Goal: Transaction & Acquisition: Book appointment/travel/reservation

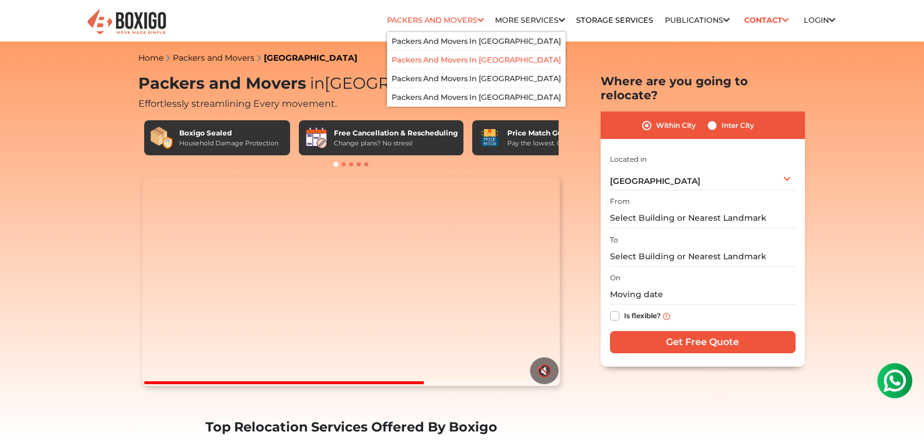
click at [445, 69] on li "Packers and Movers in [GEOGRAPHIC_DATA]" at bounding box center [476, 60] width 179 height 19
click at [396, 64] on link "Packers and Movers in [GEOGRAPHIC_DATA]" at bounding box center [476, 59] width 169 height 9
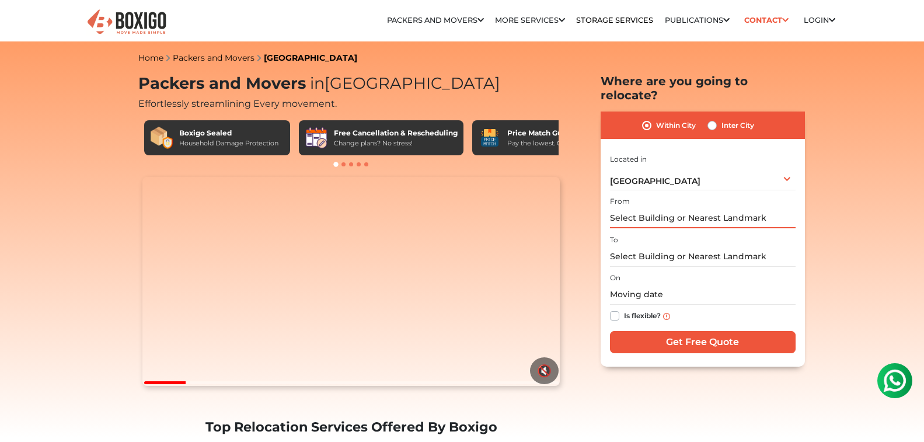
click at [660, 219] on input "text" at bounding box center [703, 218] width 186 height 20
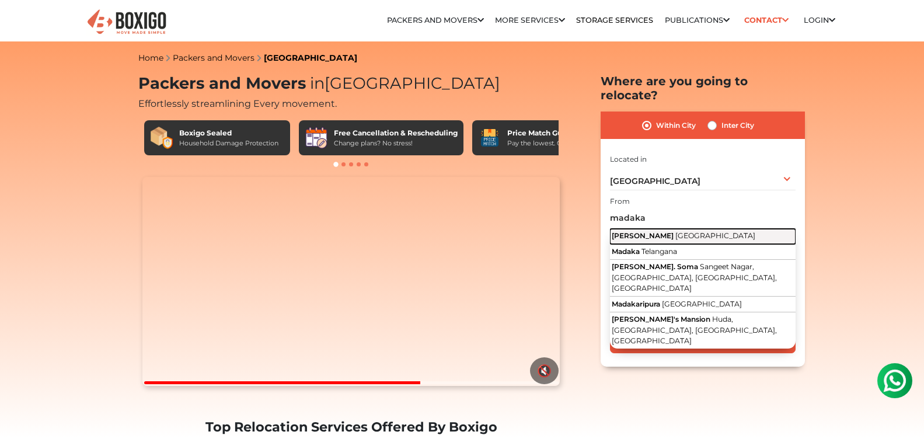
click at [650, 235] on span "Madakasira" at bounding box center [643, 235] width 62 height 9
type input "Madakasira, Andhra Pradesh"
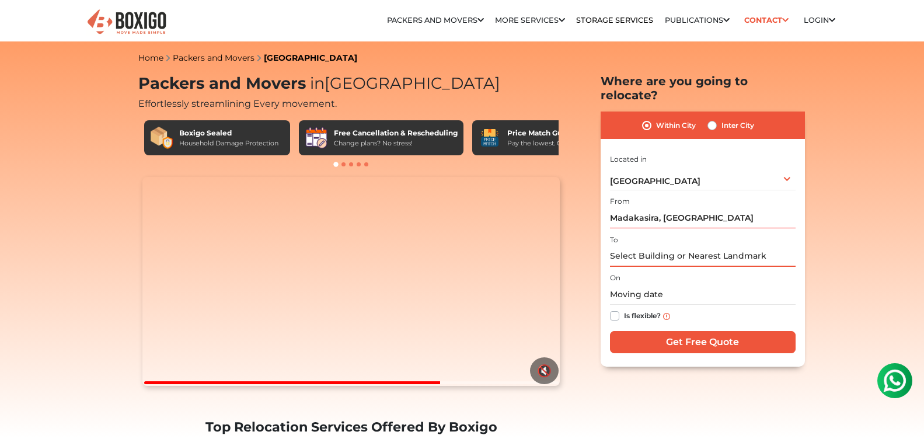
click at [636, 257] on input "text" at bounding box center [703, 256] width 186 height 20
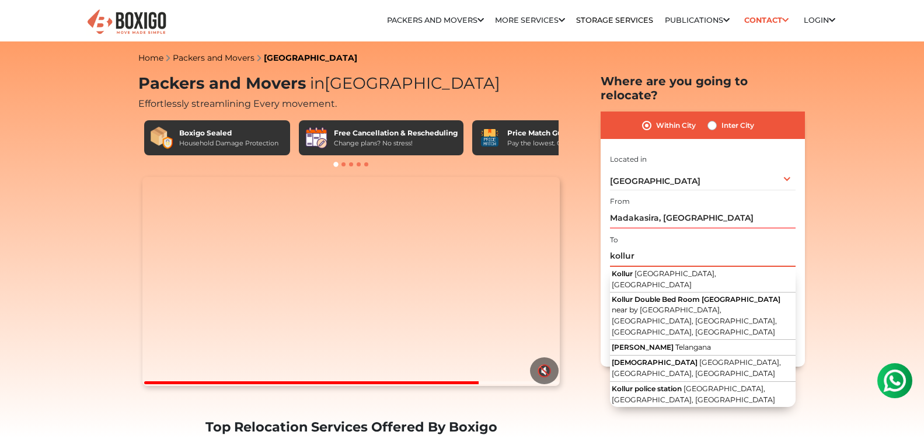
type input "kollur"
click at [785, 177] on div "Hyderabad Select City Bangalore Bengaluru Bhopal Bhubaneswar Chennai Coimbatore…" at bounding box center [703, 178] width 186 height 25
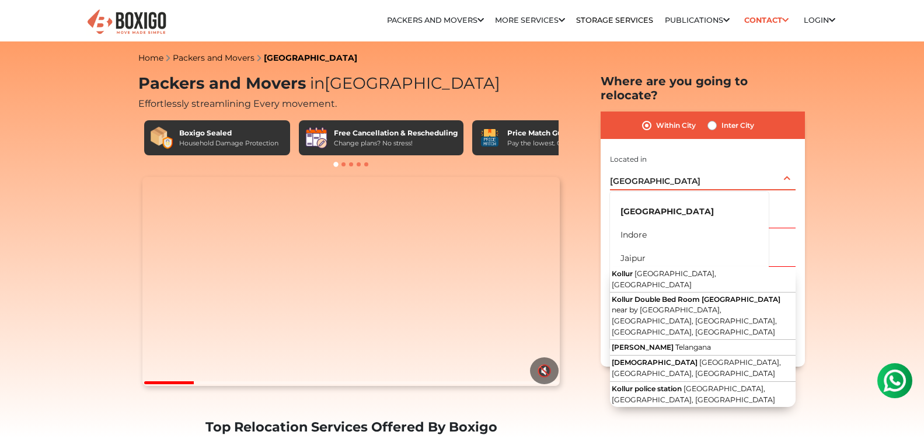
scroll to position [279, 0]
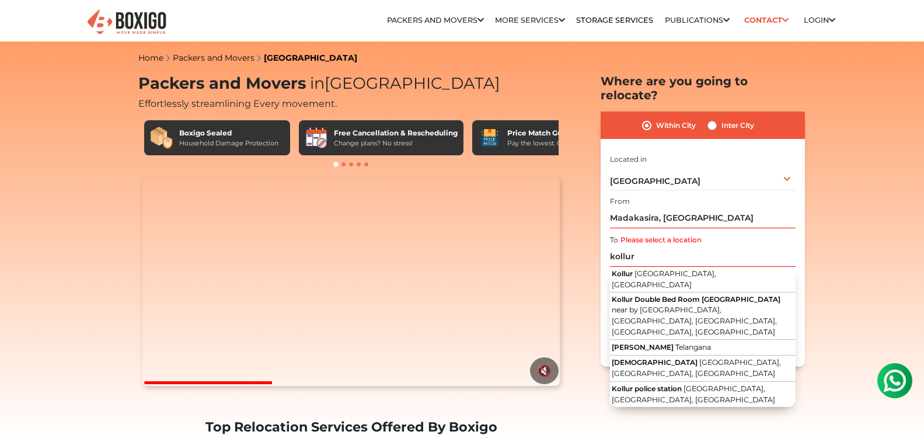
click at [721, 125] on label "Inter City" at bounding box center [737, 125] width 33 height 14
click at [714, 125] on input "Inter City" at bounding box center [711, 124] width 9 height 12
radio input "true"
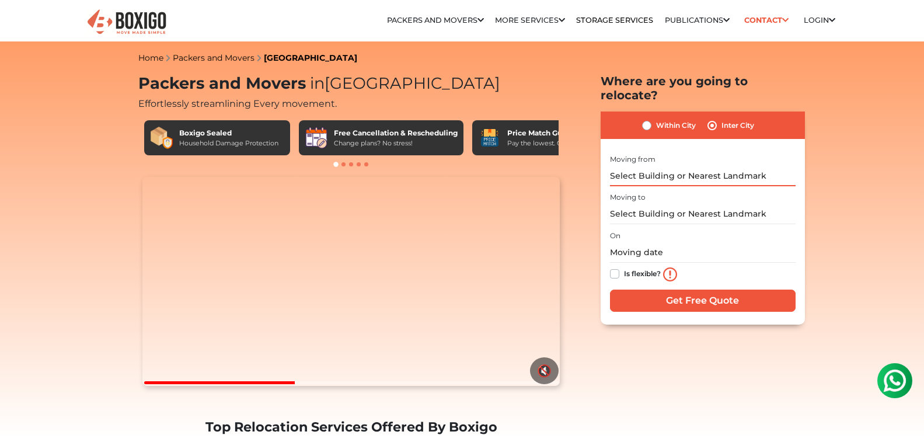
click at [667, 177] on input "text" at bounding box center [703, 176] width 186 height 20
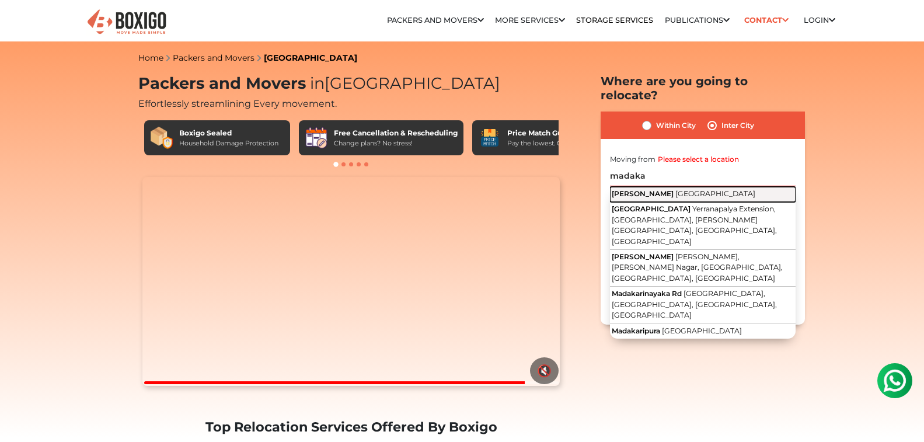
click at [675, 195] on span "Andhra Pradesh" at bounding box center [715, 193] width 80 height 9
type input "Madakasira, Andhra Pradesh"
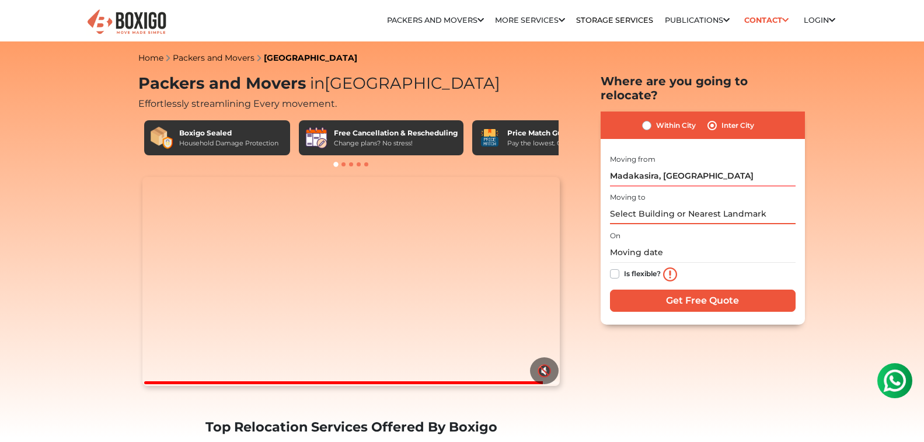
click at [643, 212] on input "text" at bounding box center [703, 214] width 186 height 20
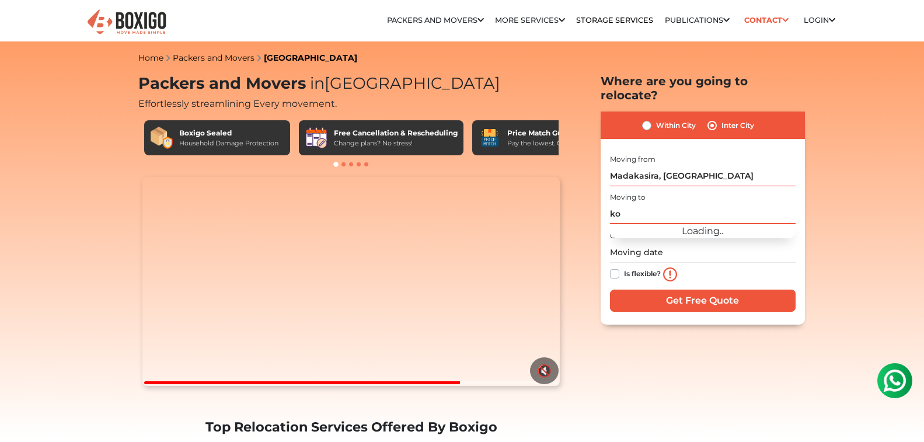
type input "k"
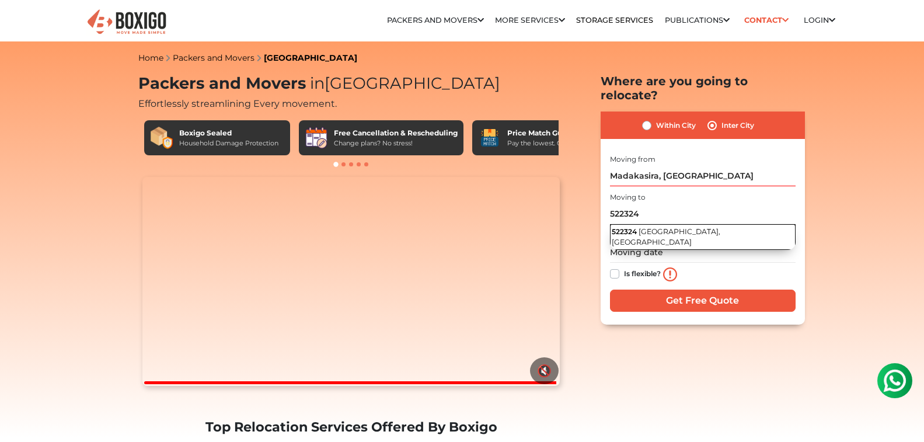
click at [653, 232] on span "Kolluru, Andhra Pradesh" at bounding box center [666, 237] width 109 height 20
type input "Kolluru, Andhra Pradesh 522324"
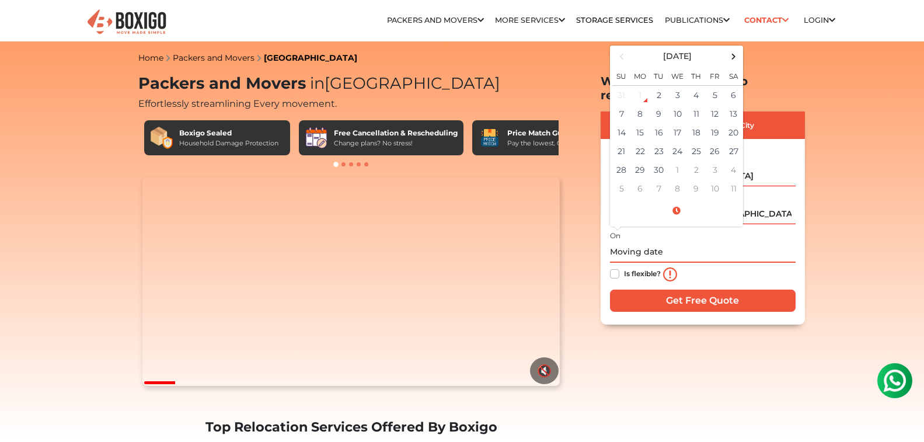
click at [621, 253] on input "text" at bounding box center [703, 252] width 186 height 20
click at [713, 117] on td "12" at bounding box center [715, 113] width 19 height 19
type input "09/12/2025 12:00 AM"
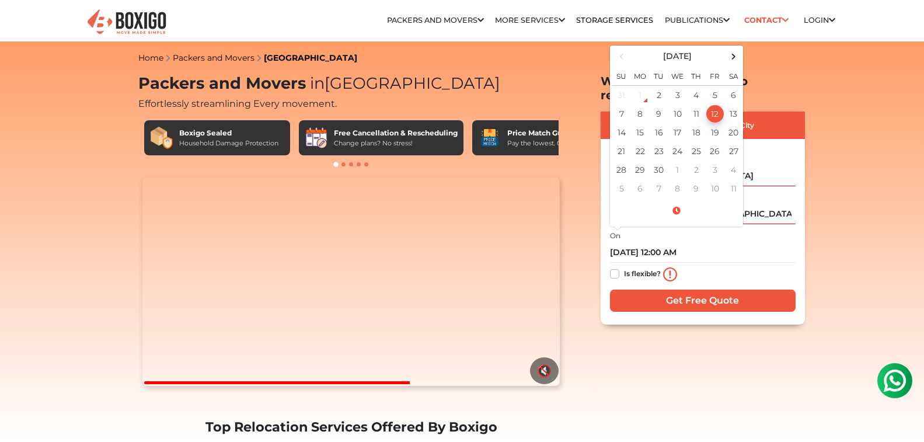
click at [620, 273] on div "Is flexible?" at bounding box center [703, 274] width 186 height 23
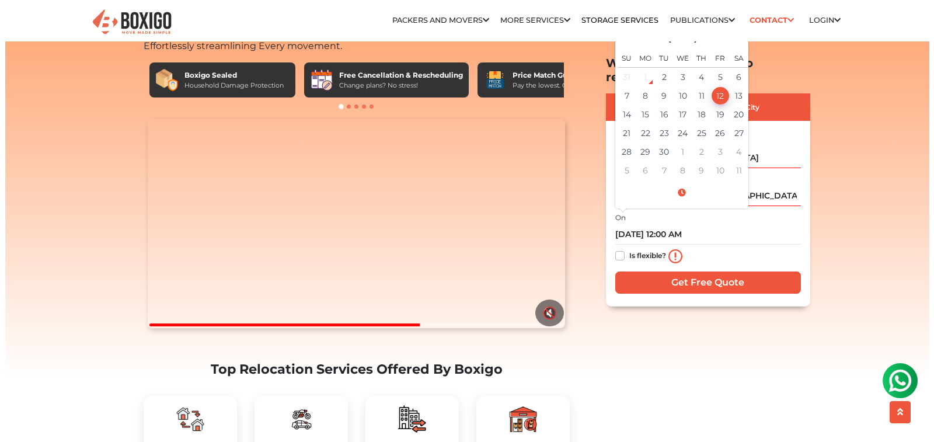
scroll to position [58, 0]
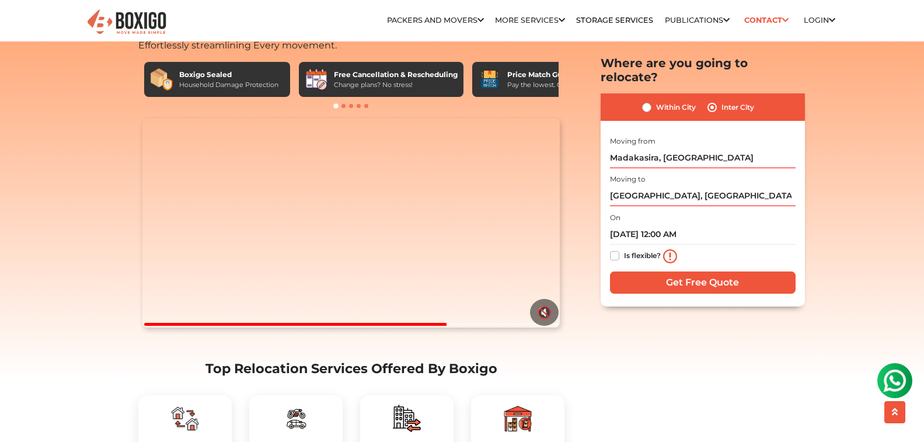
click at [624, 254] on label "Is flexible?" at bounding box center [642, 255] width 37 height 12
click at [613, 254] on input "Is flexible?" at bounding box center [614, 255] width 9 height 12
checkbox input "true"
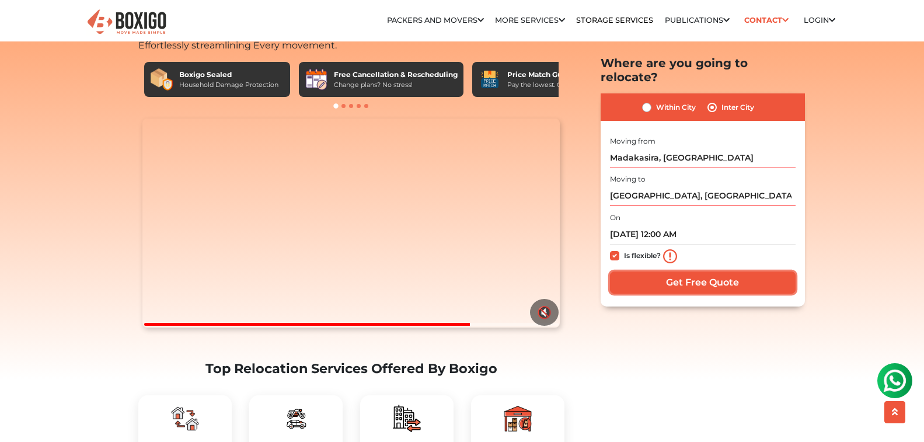
click at [676, 281] on input "Get Free Quote" at bounding box center [703, 282] width 186 height 22
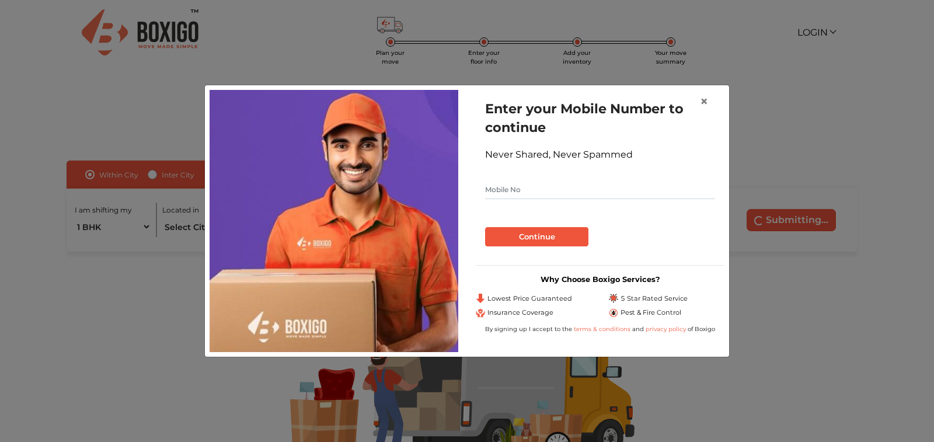
click at [513, 193] on input "text" at bounding box center [600, 189] width 230 height 19
type input "8125133160"
click at [551, 233] on button "Continue" at bounding box center [536, 237] width 103 height 20
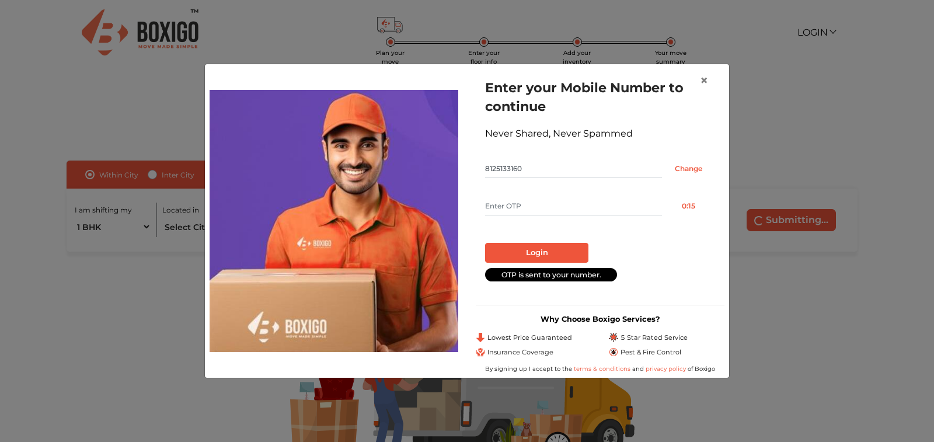
click at [522, 208] on input "text" at bounding box center [573, 206] width 177 height 19
type input "9745"
click at [485, 243] on button "Login" at bounding box center [536, 253] width 103 height 20
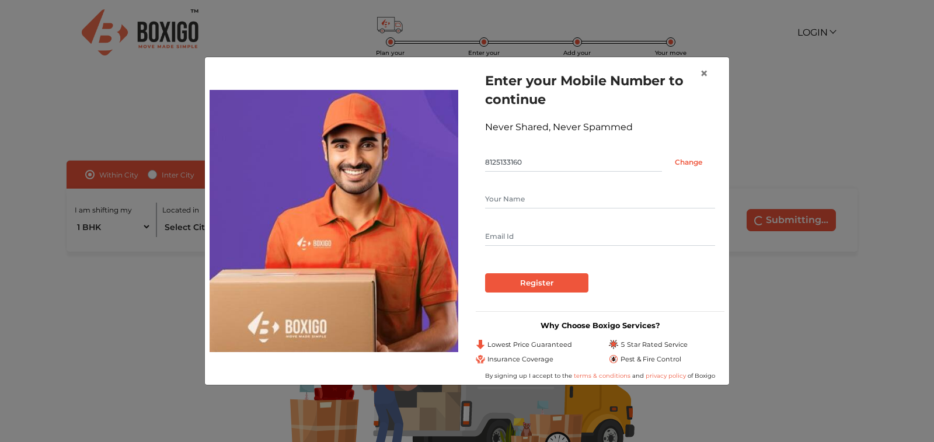
click at [532, 203] on input "text" at bounding box center [600, 199] width 230 height 19
type input "gummadi Soma Sekhar"
click at [525, 236] on input "text" at bounding box center [600, 236] width 230 height 19
type input "S"
type input "somasekhar027@gmail.com"
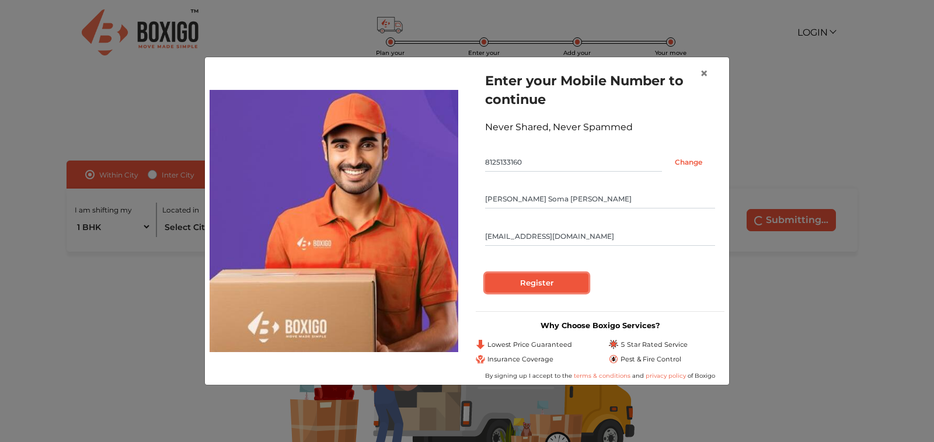
click at [533, 283] on input "Register" at bounding box center [536, 283] width 103 height 20
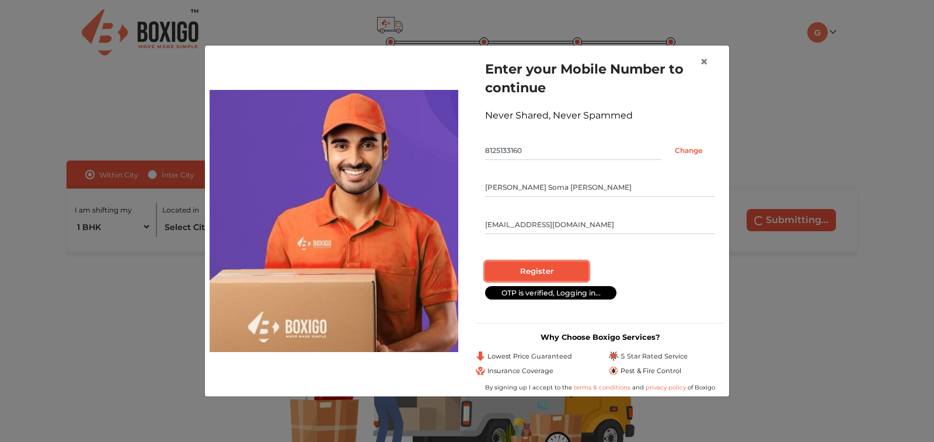
radio input "false"
radio input "true"
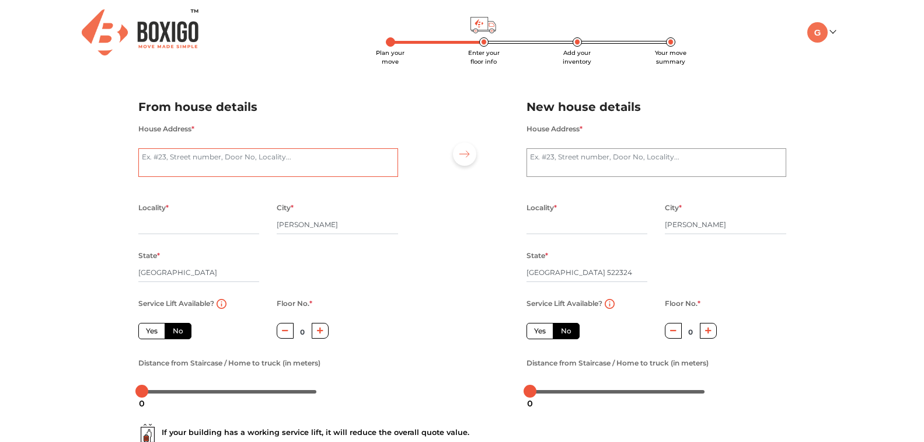
click at [200, 160] on textarea "House Address *" at bounding box center [268, 162] width 260 height 29
click at [142, 156] on textarea "near Masid Madkasira" at bounding box center [268, 162] width 260 height 29
click at [200, 160] on textarea "Maruthi Nagar near Masid Madkasira" at bounding box center [268, 162] width 260 height 29
click at [260, 163] on textarea "Maruthi Nagar Near Masid Madkasira" at bounding box center [268, 162] width 260 height 29
click at [273, 161] on textarea "Maruthi Nagar Near Masid Madkasira" at bounding box center [268, 162] width 260 height 29
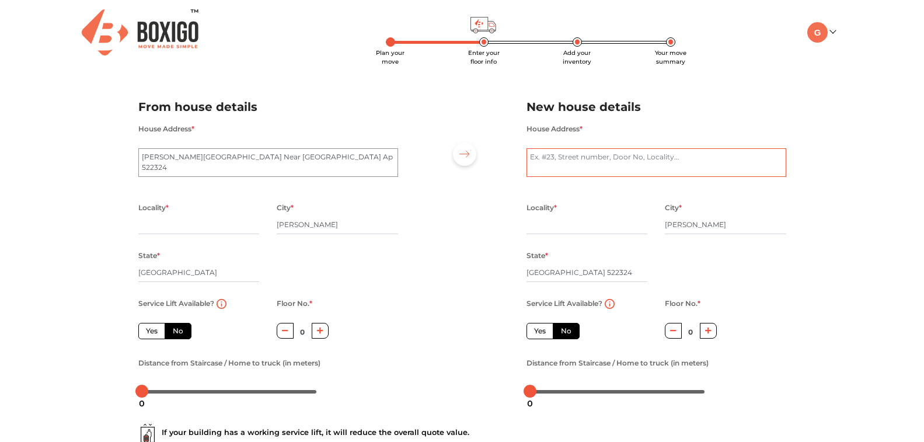
click at [544, 160] on textarea "House Address *" at bounding box center [656, 162] width 260 height 29
click at [333, 159] on textarea "Maruthi Nagar Near Masid Madkasira Ap 522324" at bounding box center [268, 162] width 260 height 29
type textarea "Maruthi Nagar Near Masid Madkasira Ap 515301"
click at [547, 165] on textarea "House Address *" at bounding box center [656, 162] width 260 height 29
type textarea "13-70 Near Chuntalmma Temple Kolluru (vill) Bapatla dist AP 522324"
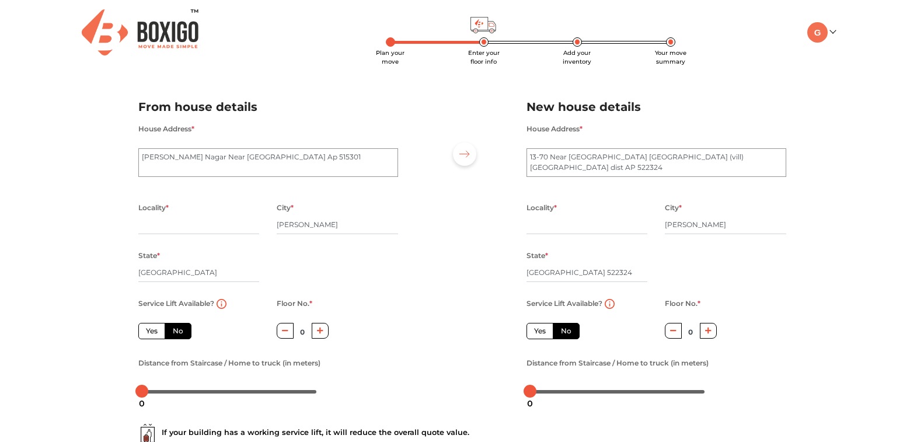
click at [302, 233] on div "City * Madakasira" at bounding box center [337, 224] width 121 height 48
click at [169, 271] on input "Andhra Pradesh" at bounding box center [198, 272] width 121 height 19
click at [711, 333] on icon "button" at bounding box center [708, 330] width 6 height 7
type input "1"
click at [559, 331] on label "No" at bounding box center [566, 331] width 27 height 16
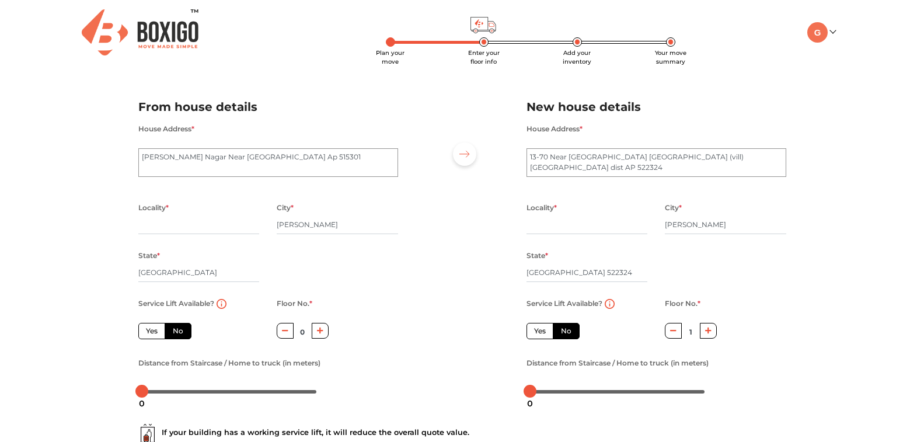
click at [561, 331] on input "No" at bounding box center [565, 330] width 8 height 8
click at [546, 333] on label "Yes" at bounding box center [539, 331] width 27 height 16
click at [542, 333] on input "Yes" at bounding box center [538, 330] width 8 height 8
radio input "true"
radio input "false"
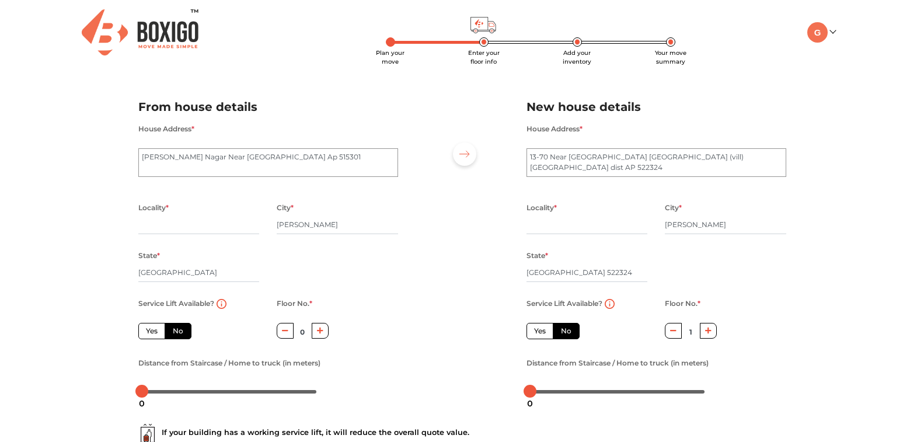
type input "0"
click at [566, 333] on label "No" at bounding box center [566, 331] width 27 height 16
click at [566, 333] on input "No" at bounding box center [565, 330] width 8 height 8
radio input "true"
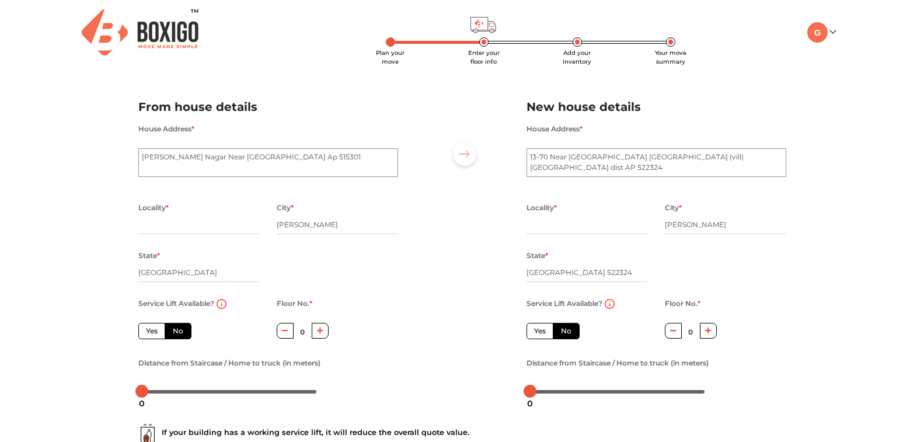
click at [708, 333] on button "button" at bounding box center [708, 331] width 17 height 16
click at [676, 333] on icon "button" at bounding box center [673, 330] width 6 height 7
type input "0"
click at [174, 330] on label "No" at bounding box center [178, 331] width 27 height 16
click at [174, 330] on input "No" at bounding box center [177, 330] width 8 height 8
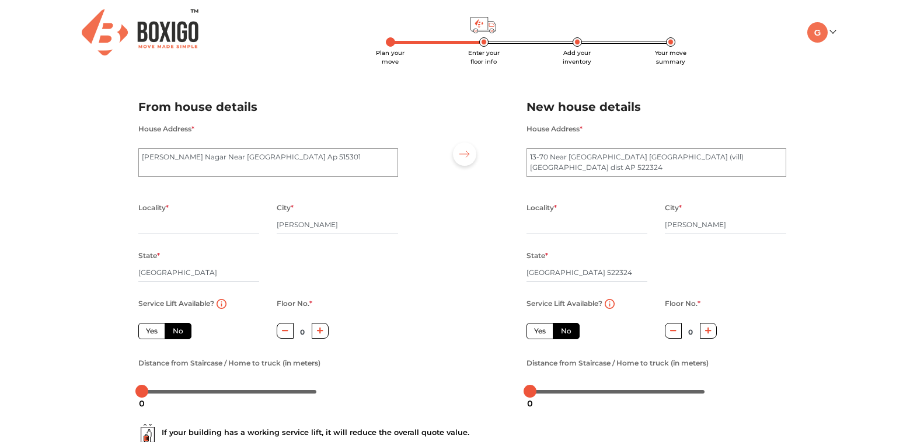
radio input "true"
click at [315, 333] on button "button" at bounding box center [320, 331] width 17 height 16
type input "1"
click at [182, 274] on input "Andhra Pradesh" at bounding box center [198, 272] width 121 height 19
click at [184, 228] on input "text" at bounding box center [198, 224] width 121 height 19
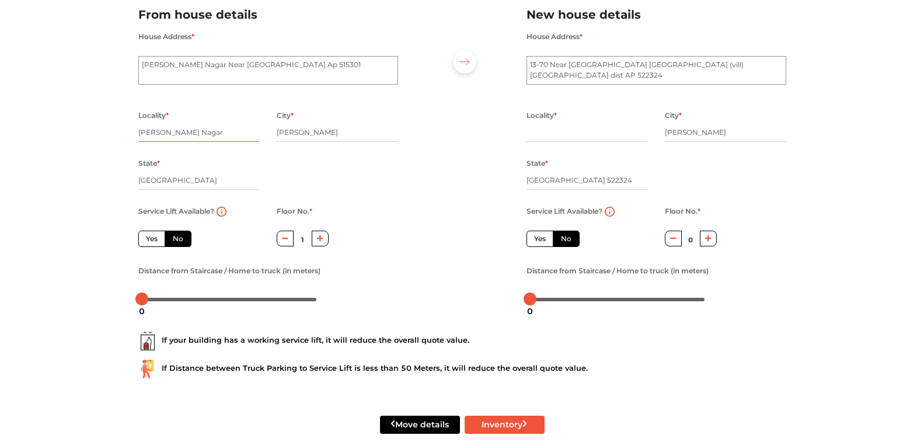
scroll to position [112, 0]
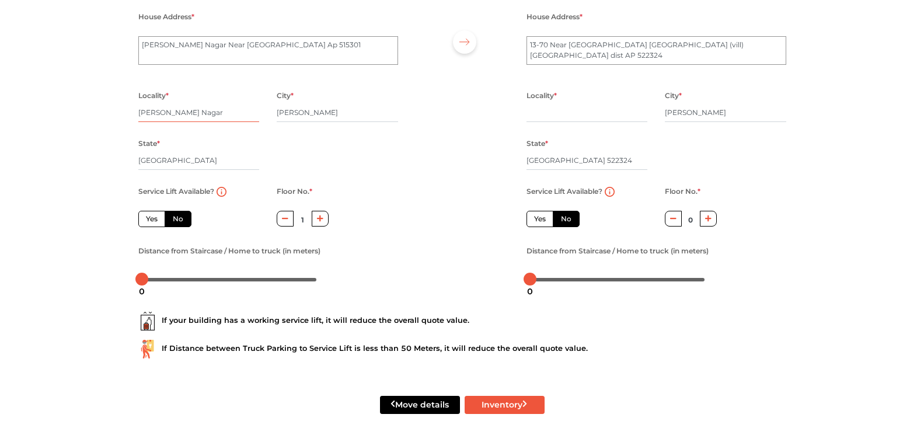
type input "Maruthi Nagar"
drag, startPoint x: 143, startPoint y: 280, endPoint x: 169, endPoint y: 284, distance: 25.9
click at [169, 284] on body "Plan your move Enter your floor info Add your inventory Your move summary My Mo…" at bounding box center [462, 109] width 924 height 442
drag, startPoint x: 170, startPoint y: 281, endPoint x: 176, endPoint y: 282, distance: 5.9
click at [176, 282] on div "16" at bounding box center [169, 291] width 21 height 20
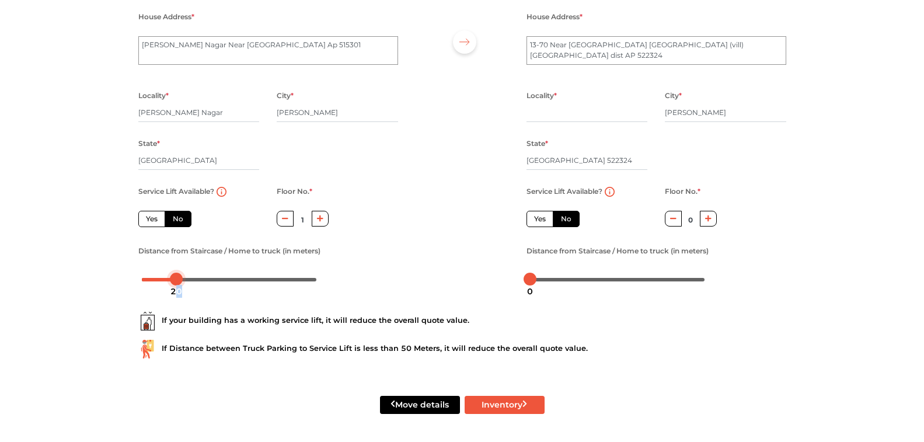
drag, startPoint x: 168, startPoint y: 277, endPoint x: 175, endPoint y: 278, distance: 7.8
click at [175, 278] on div at bounding box center [176, 279] width 13 height 13
click at [498, 407] on button "Inventory" at bounding box center [505, 405] width 80 height 18
click at [430, 402] on button "Move details" at bounding box center [420, 405] width 80 height 18
click at [541, 111] on input "text" at bounding box center [586, 112] width 121 height 19
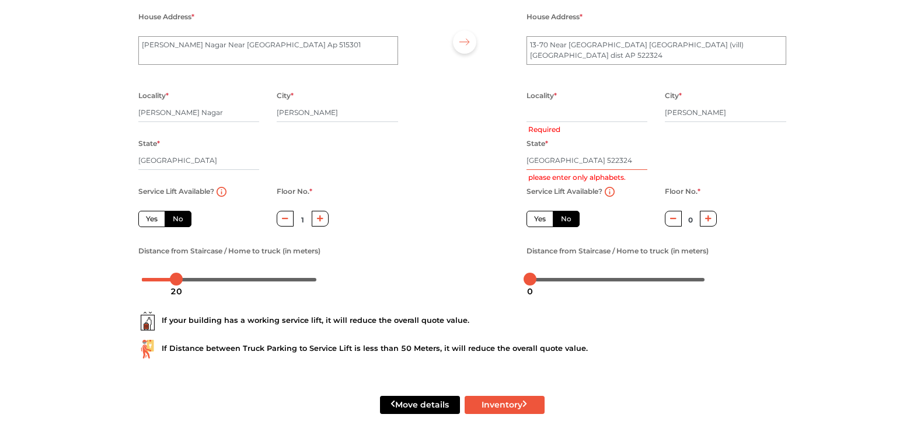
drag, startPoint x: 586, startPoint y: 161, endPoint x: 647, endPoint y: 166, distance: 61.5
click at [647, 166] on div "State * Andhra Pradesh 522324 please enter only alphabets." at bounding box center [587, 160] width 139 height 48
radio input "true"
type input "Andhra Pradesh"
click at [591, 117] on input "text" at bounding box center [586, 112] width 121 height 19
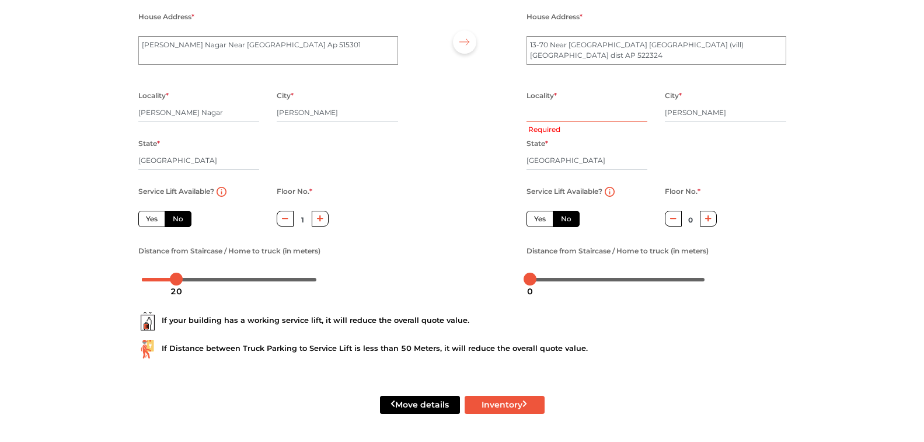
radio input "true"
type input "Ch"
radio input "true"
type input "Chintalamma Temple"
click at [437, 406] on button "Move details" at bounding box center [420, 405] width 80 height 18
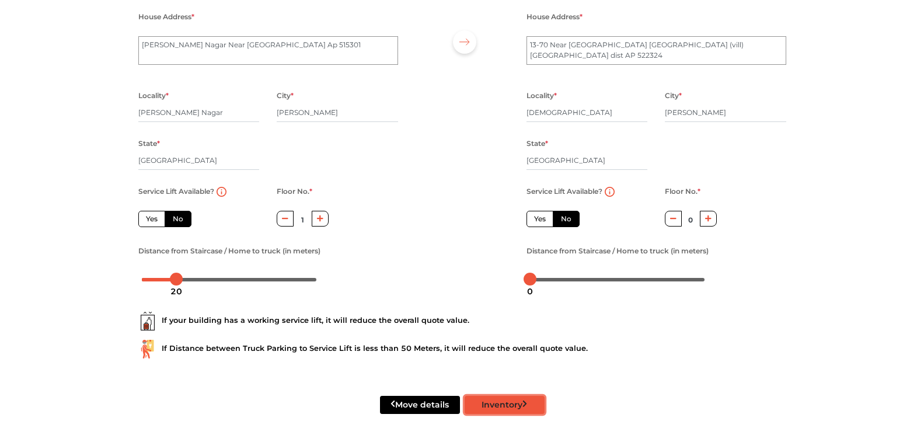
click at [505, 405] on button "Inventory" at bounding box center [505, 405] width 80 height 18
radio input "true"
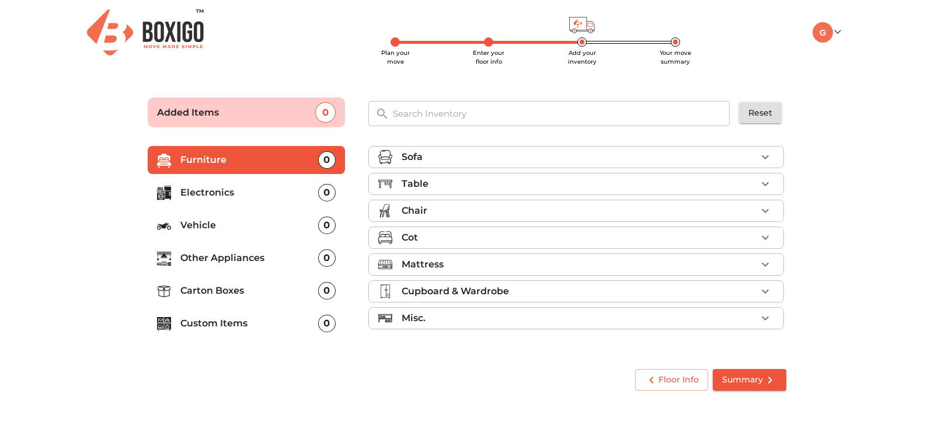
click at [420, 211] on p "Chair" at bounding box center [415, 211] width 26 height 14
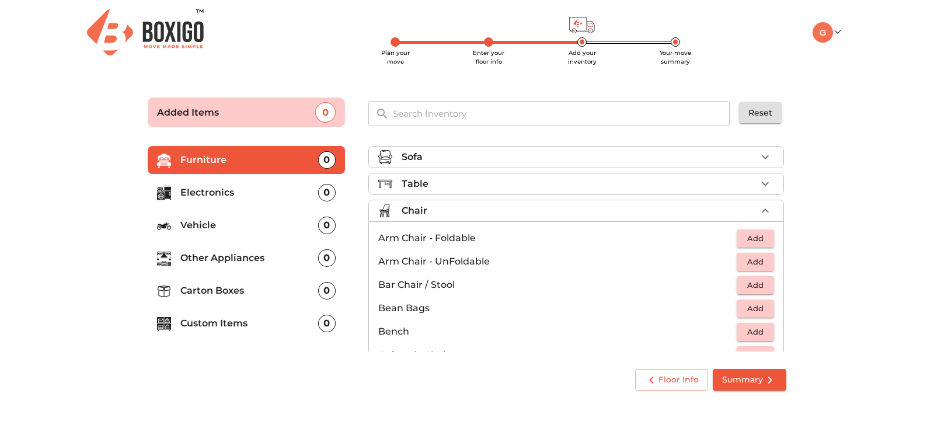
click at [392, 262] on p "Arm Chair - UnFoldable" at bounding box center [557, 261] width 358 height 14
click at [751, 264] on span "Add" at bounding box center [755, 261] width 26 height 13
click at [758, 263] on icon "button" at bounding box center [765, 261] width 14 height 14
click at [759, 186] on icon "button" at bounding box center [765, 184] width 14 height 14
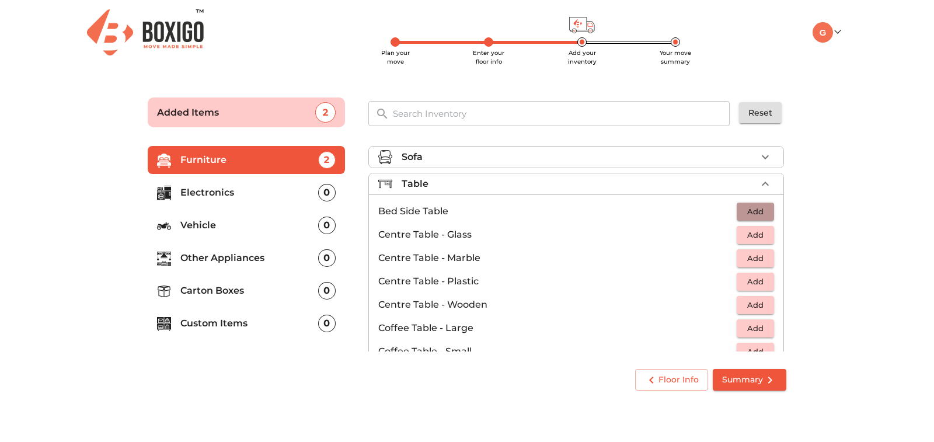
click at [744, 213] on span "Add" at bounding box center [755, 211] width 26 height 13
click at [762, 183] on icon "button" at bounding box center [765, 184] width 7 height 4
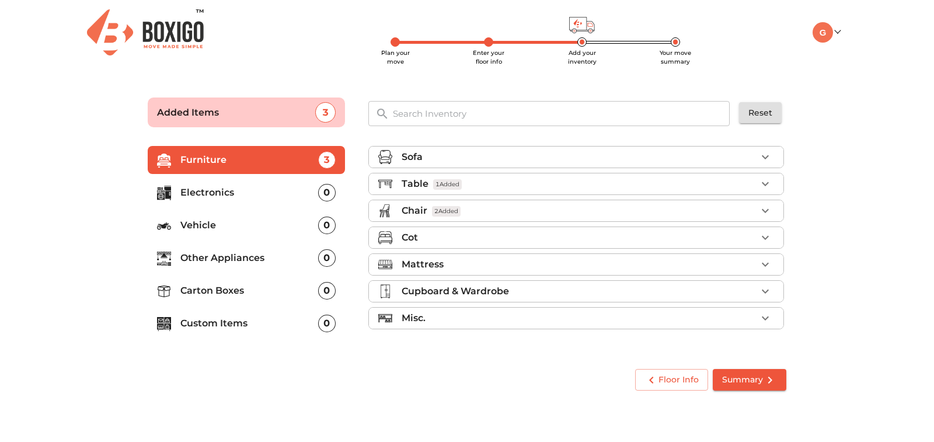
click at [762, 267] on icon "button" at bounding box center [765, 264] width 14 height 14
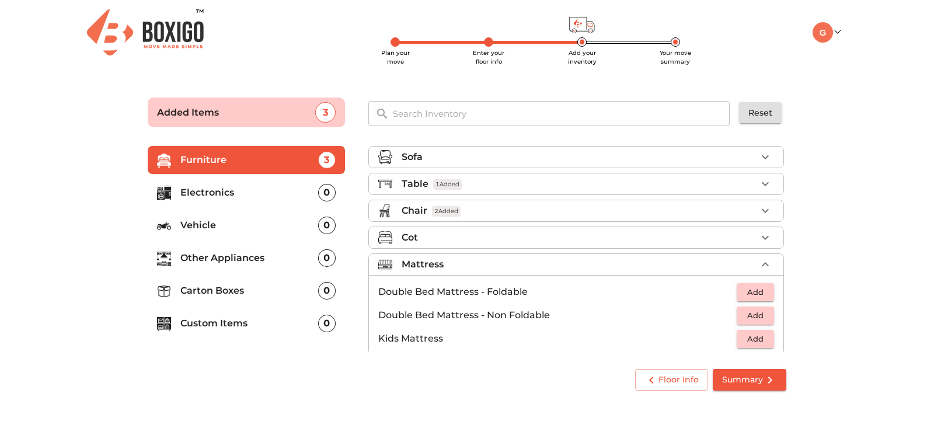
click at [742, 291] on span "Add" at bounding box center [755, 291] width 26 height 13
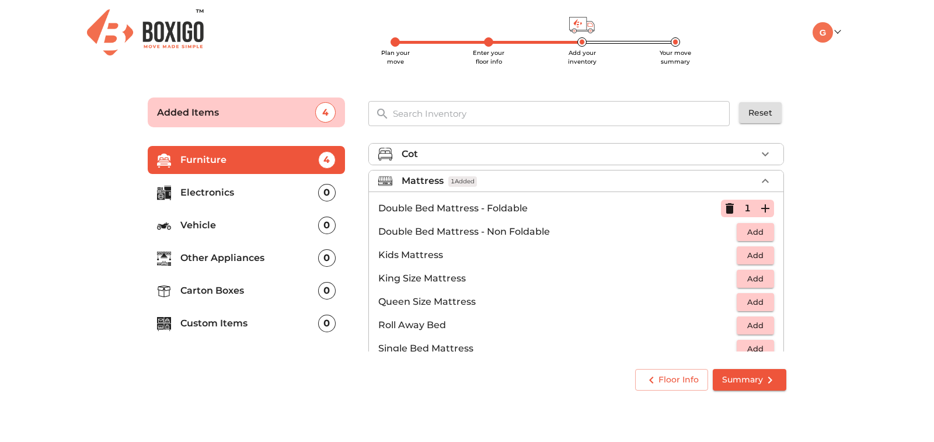
scroll to position [85, 0]
click at [750, 254] on span "Add" at bounding box center [755, 253] width 26 height 13
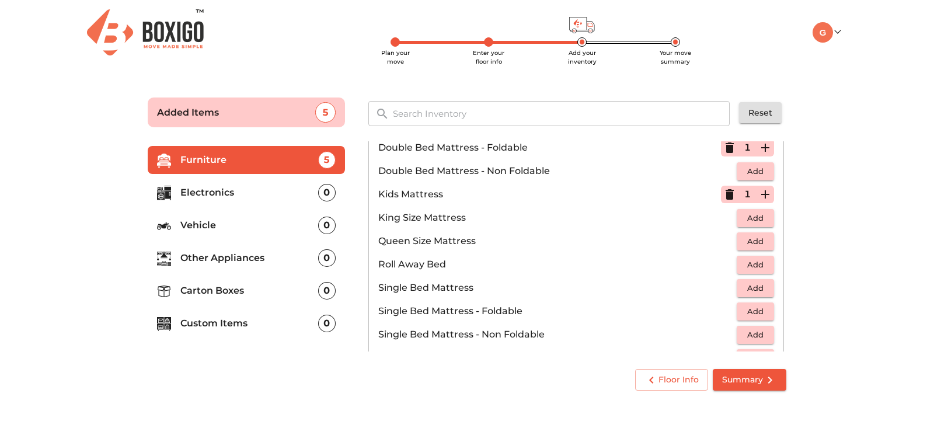
scroll to position [151, 0]
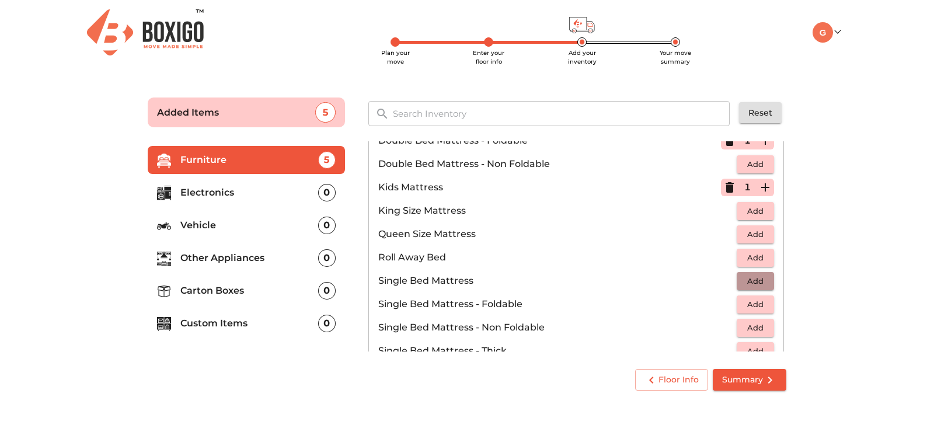
click at [746, 280] on span "Add" at bounding box center [755, 280] width 26 height 13
click at [761, 281] on icon "button" at bounding box center [765, 281] width 8 height 8
click at [724, 278] on icon "button" at bounding box center [730, 281] width 14 height 14
click at [746, 327] on span "Add" at bounding box center [755, 327] width 26 height 13
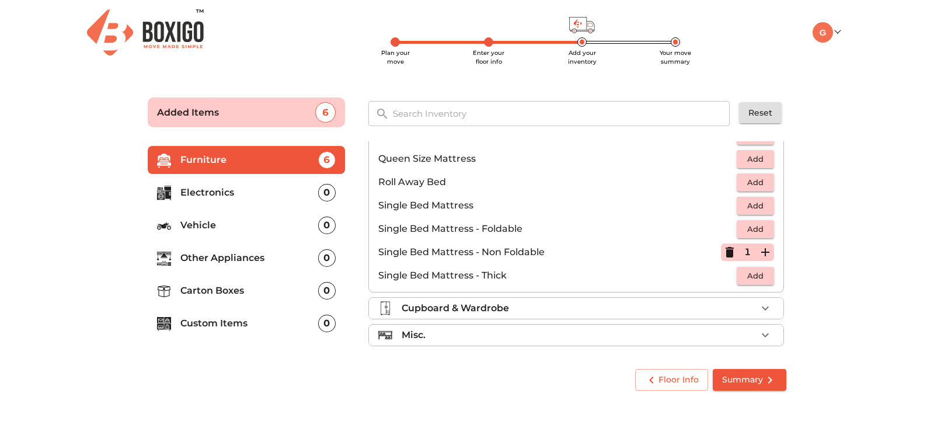
scroll to position [231, 0]
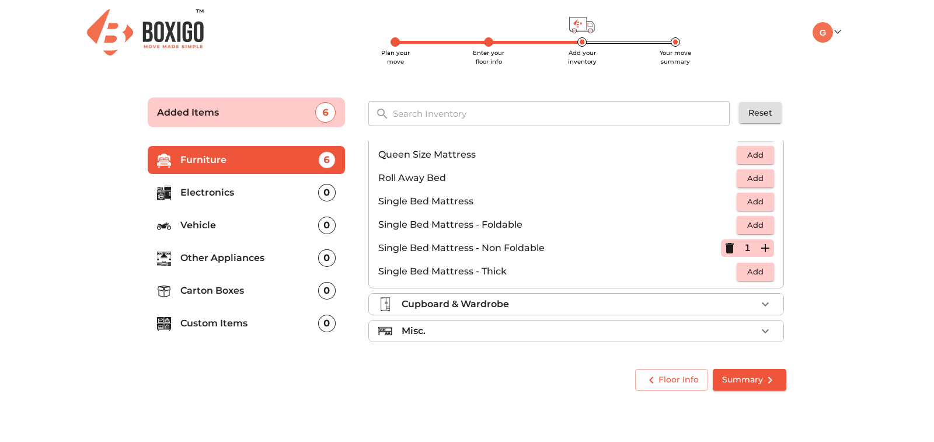
click at [758, 301] on icon "button" at bounding box center [765, 304] width 14 height 14
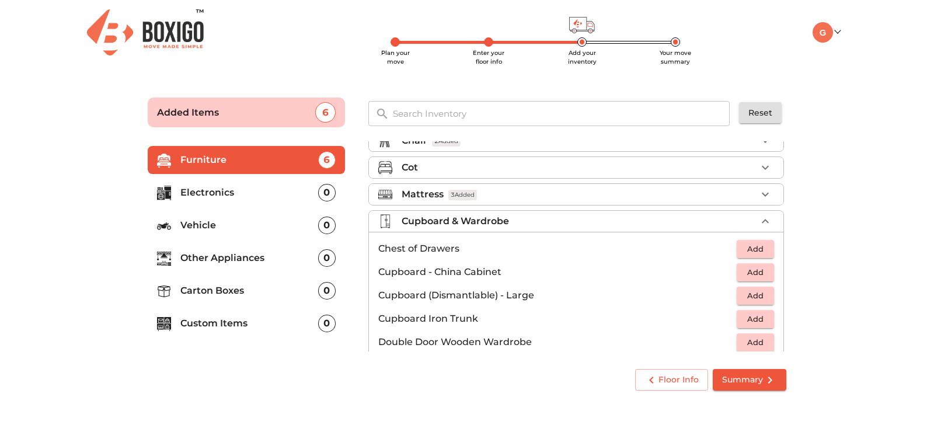
scroll to position [43, 0]
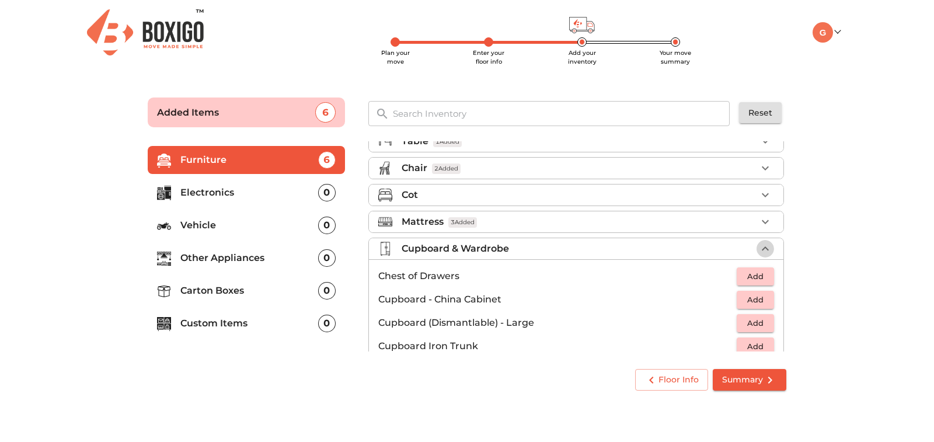
click at [758, 247] on icon "button" at bounding box center [765, 249] width 14 height 14
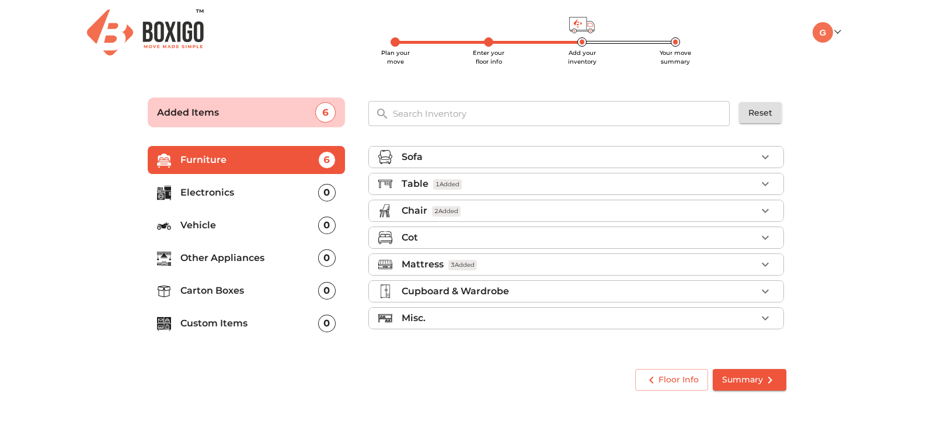
scroll to position [0, 0]
click at [250, 196] on p "Electronics" at bounding box center [249, 193] width 138 height 14
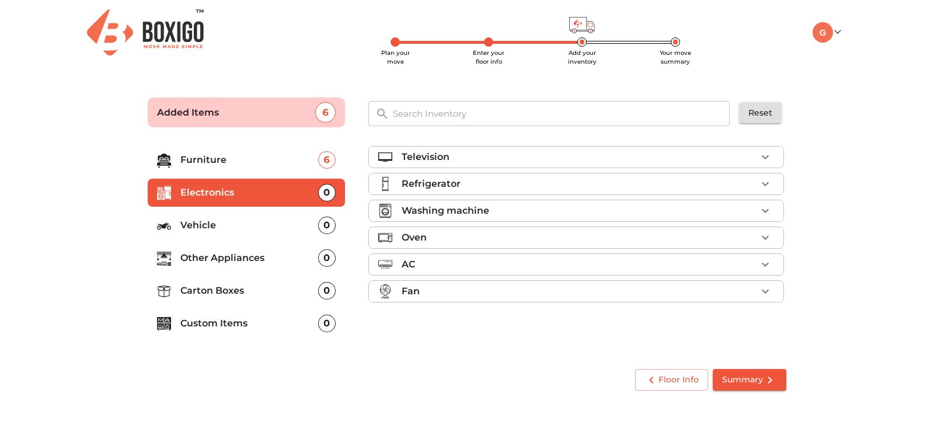
click at [763, 158] on icon "button" at bounding box center [765, 157] width 7 height 4
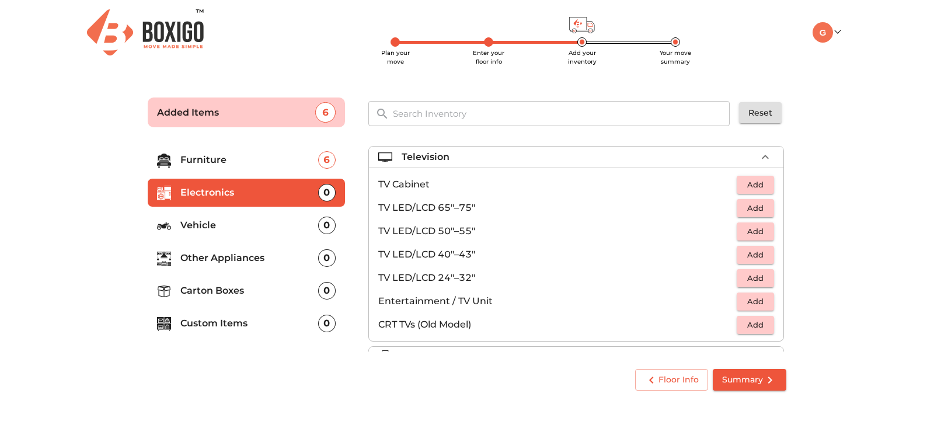
click at [742, 278] on span "Add" at bounding box center [755, 277] width 26 height 13
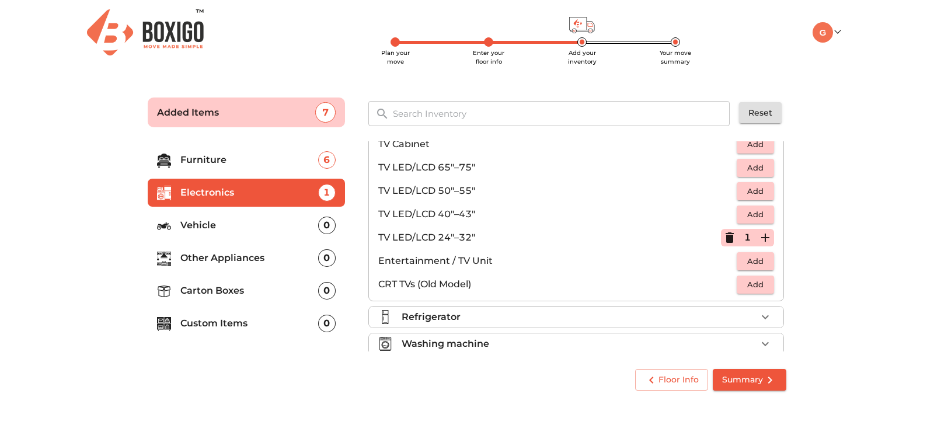
scroll to position [37, 0]
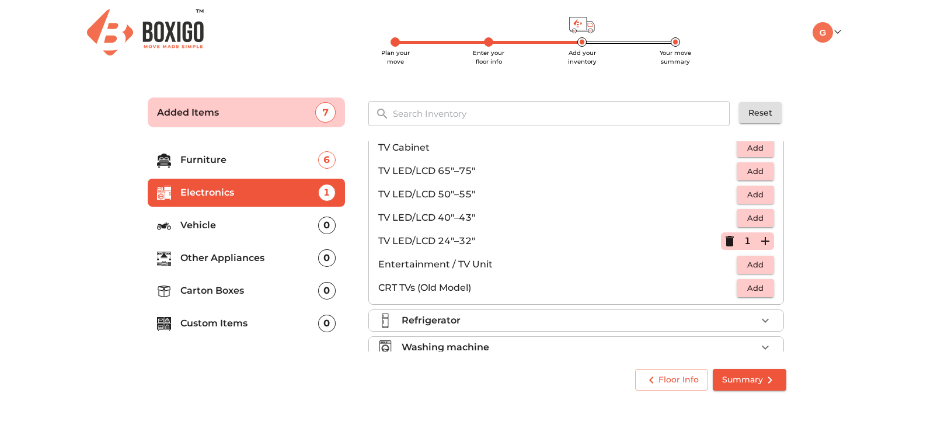
click at [742, 261] on span "Add" at bounding box center [755, 264] width 26 height 13
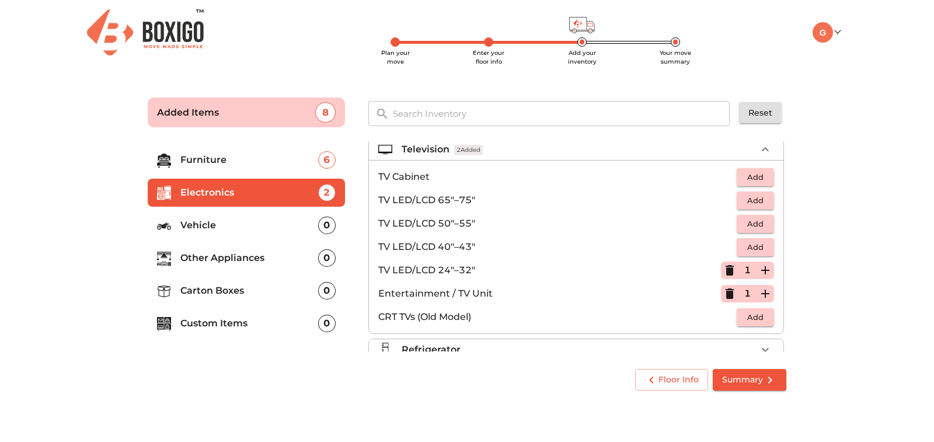
scroll to position [0, 0]
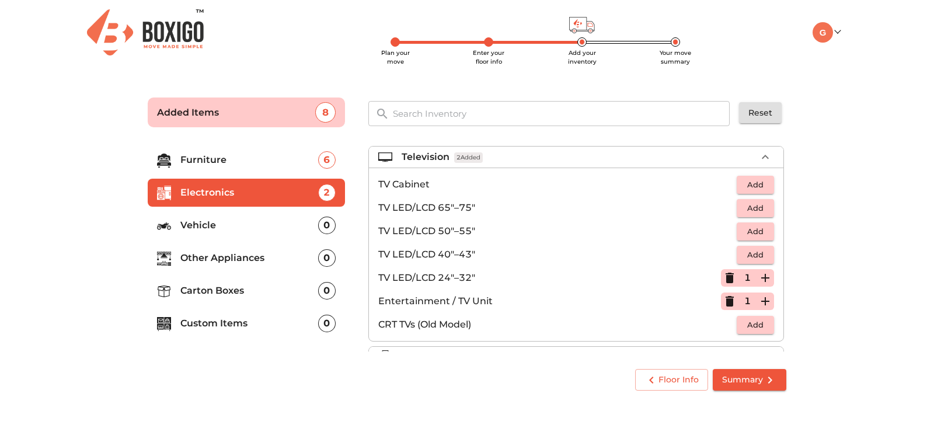
click at [758, 159] on icon "button" at bounding box center [765, 157] width 14 height 14
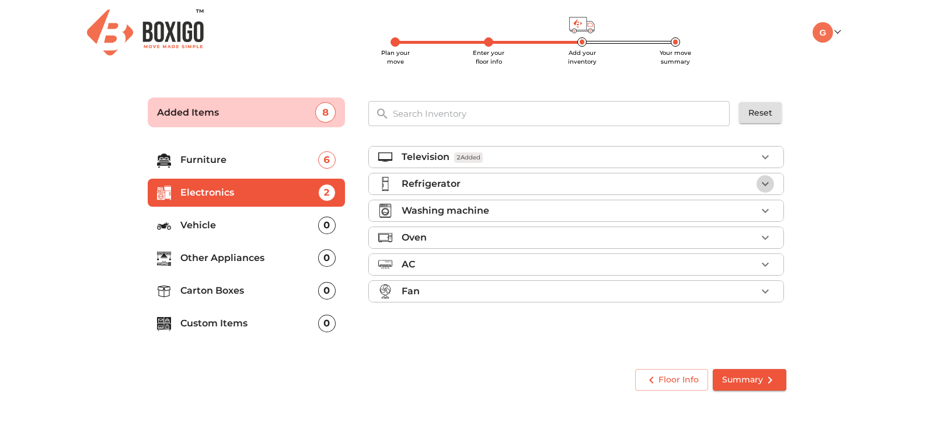
click at [763, 184] on icon "button" at bounding box center [765, 184] width 7 height 4
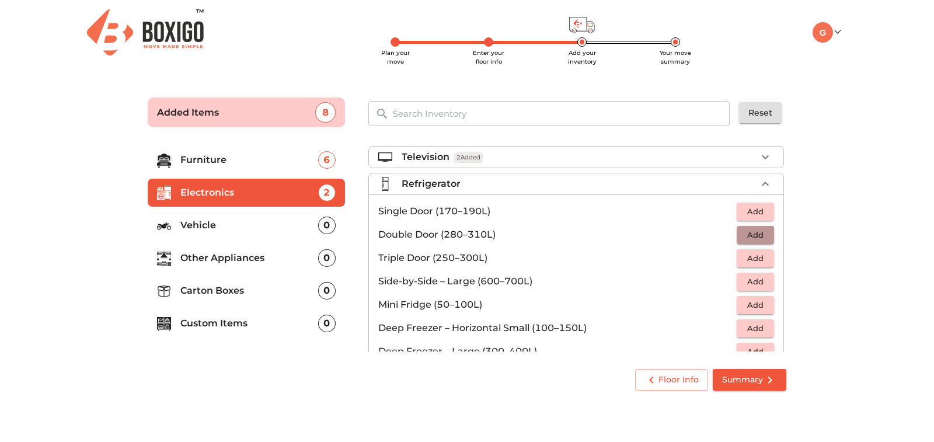
click at [742, 238] on span "Add" at bounding box center [755, 234] width 26 height 13
click at [758, 186] on icon "button" at bounding box center [765, 184] width 14 height 14
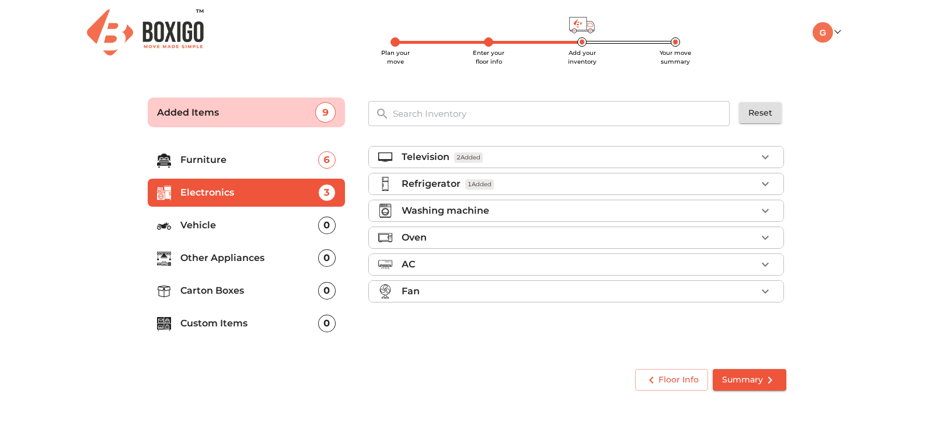
click at [642, 214] on div "Washing machine" at bounding box center [579, 211] width 355 height 14
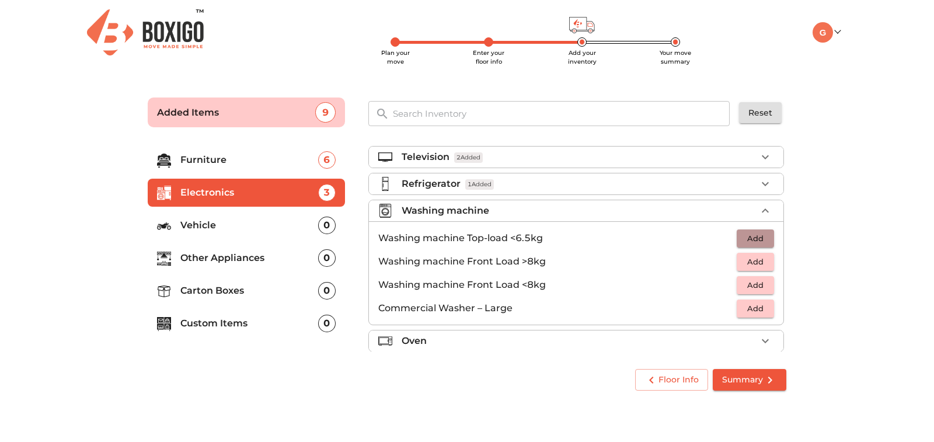
click at [753, 238] on span "Add" at bounding box center [755, 238] width 26 height 13
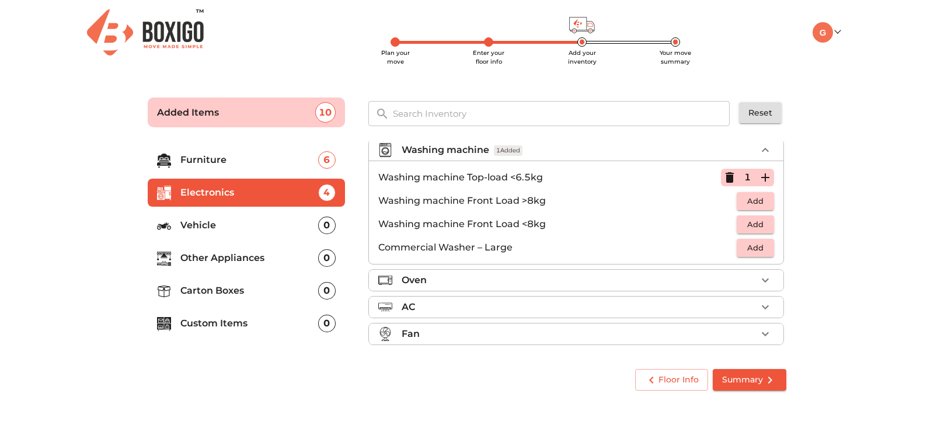
scroll to position [64, 0]
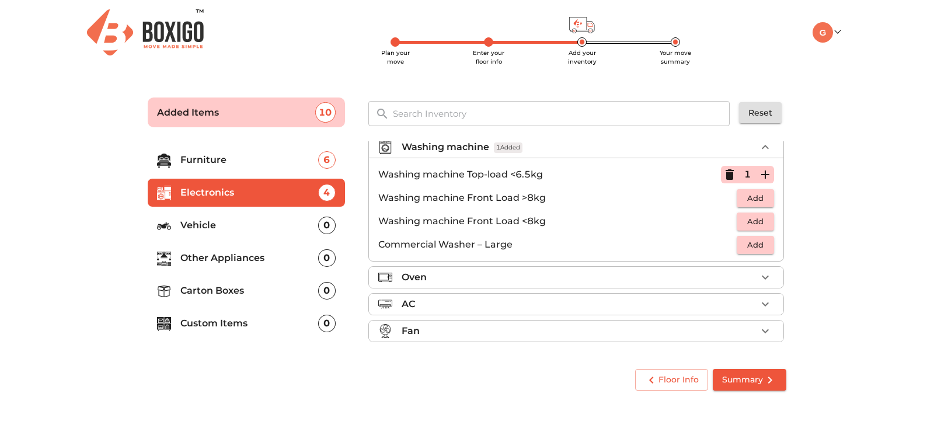
click at [451, 332] on div "Fan" at bounding box center [579, 331] width 355 height 14
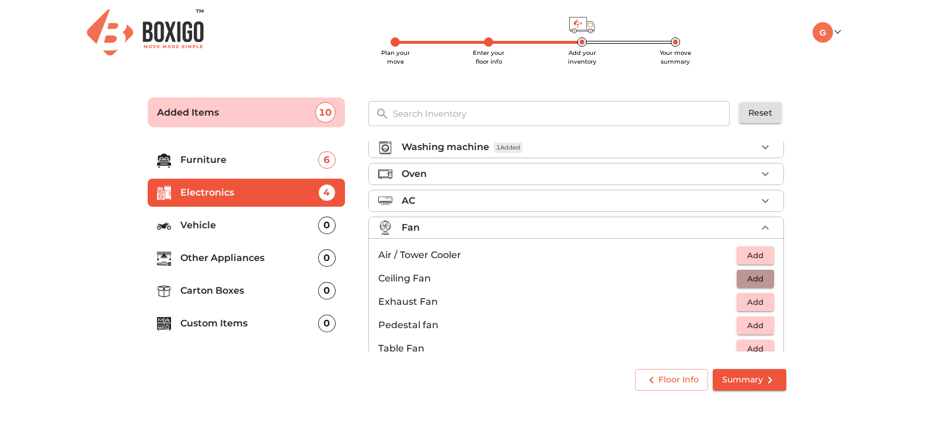
click at [745, 281] on span "Add" at bounding box center [755, 278] width 26 height 13
click at [761, 279] on icon "button" at bounding box center [765, 278] width 8 height 8
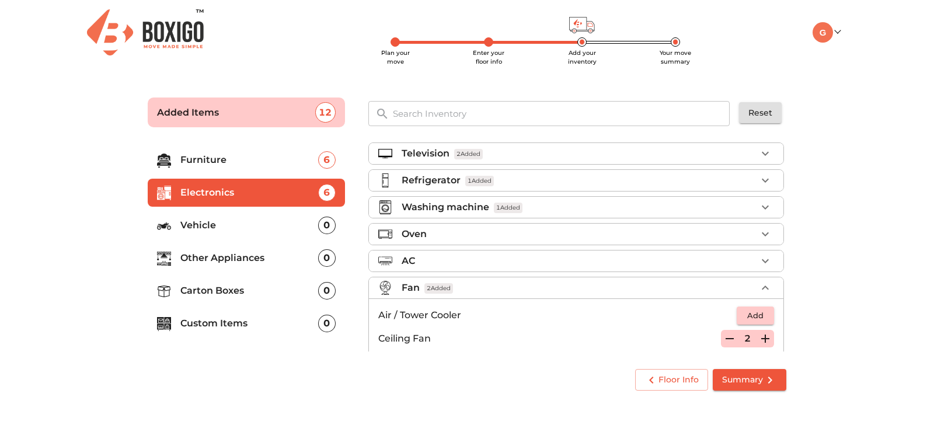
scroll to position [0, 0]
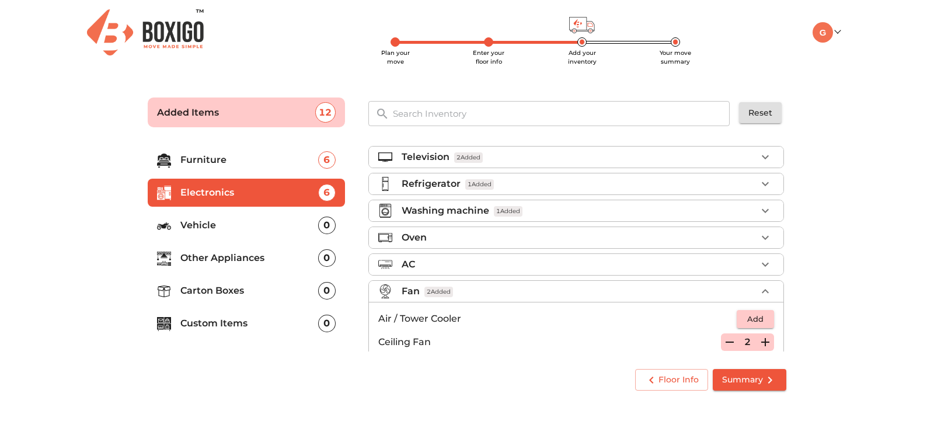
click at [758, 292] on icon "button" at bounding box center [765, 291] width 14 height 14
click at [248, 224] on p "Vehicle" at bounding box center [249, 225] width 138 height 14
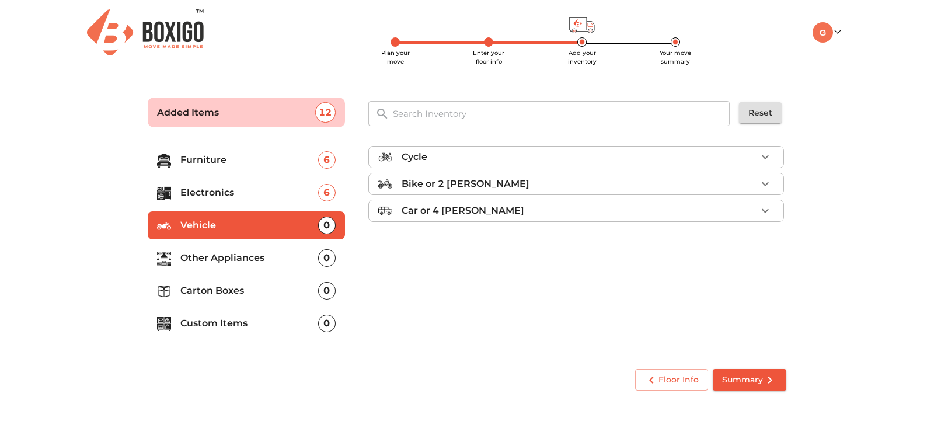
click at [764, 186] on icon "button" at bounding box center [765, 184] width 14 height 14
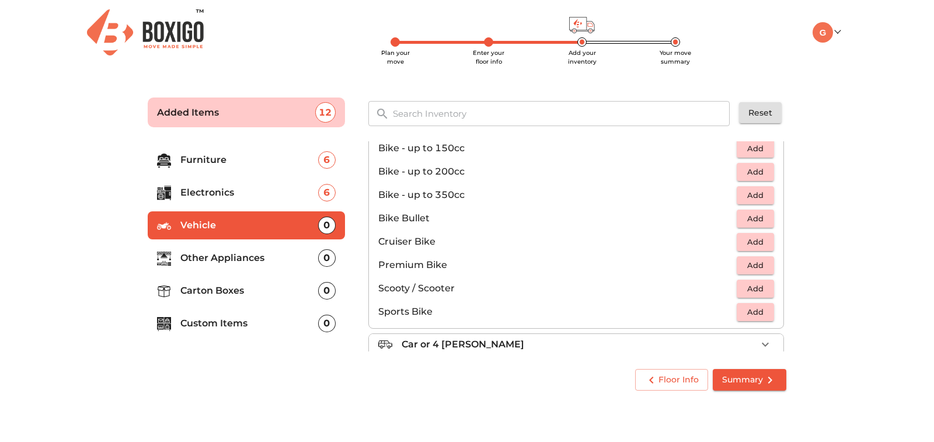
scroll to position [65, 0]
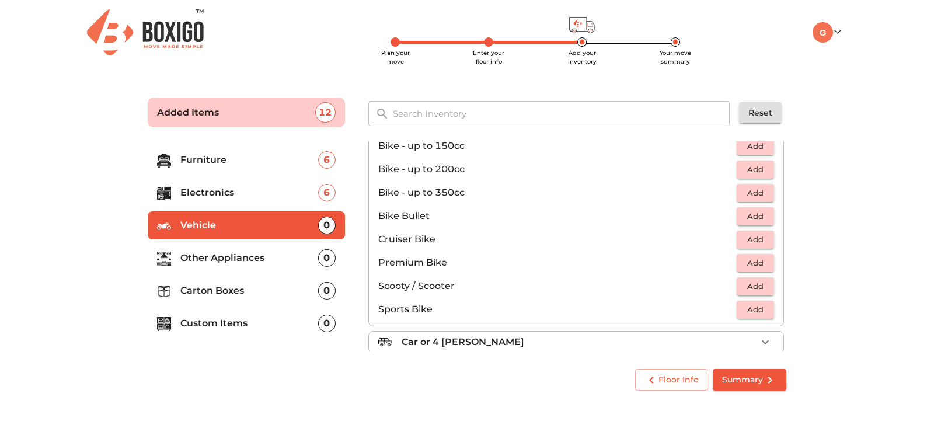
click at [742, 284] on span "Add" at bounding box center [755, 286] width 26 height 13
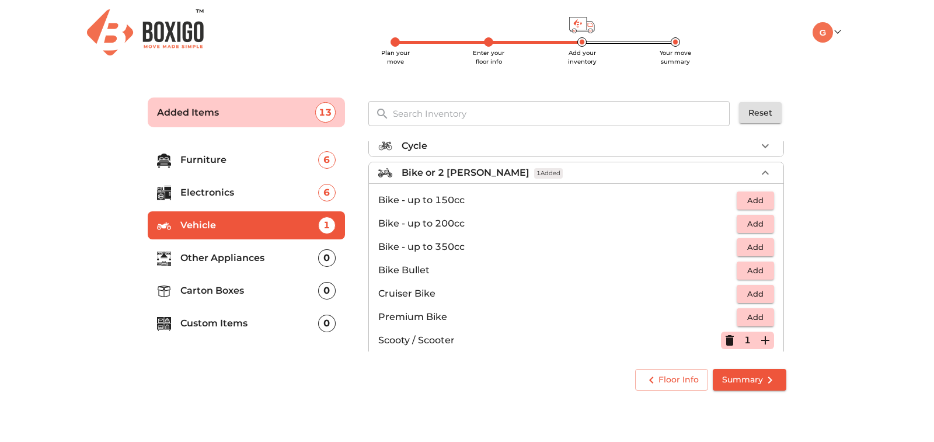
scroll to position [0, 0]
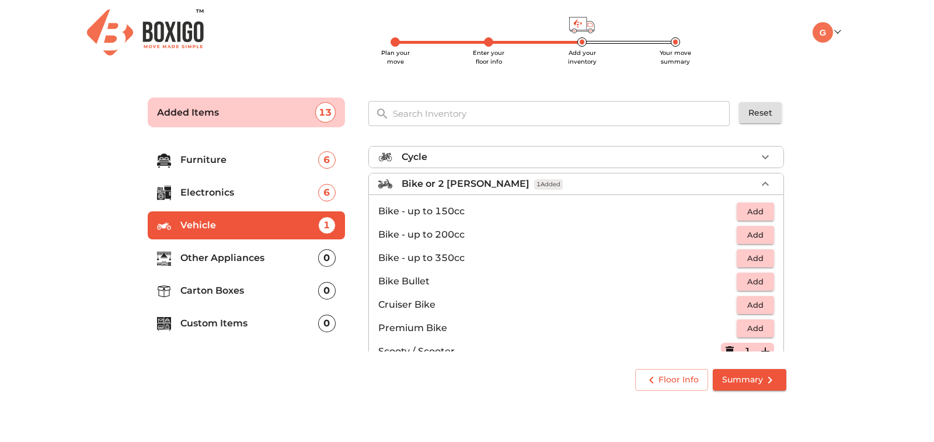
click at [661, 183] on div "Bike or 2 wheeler 1 Added" at bounding box center [579, 184] width 355 height 14
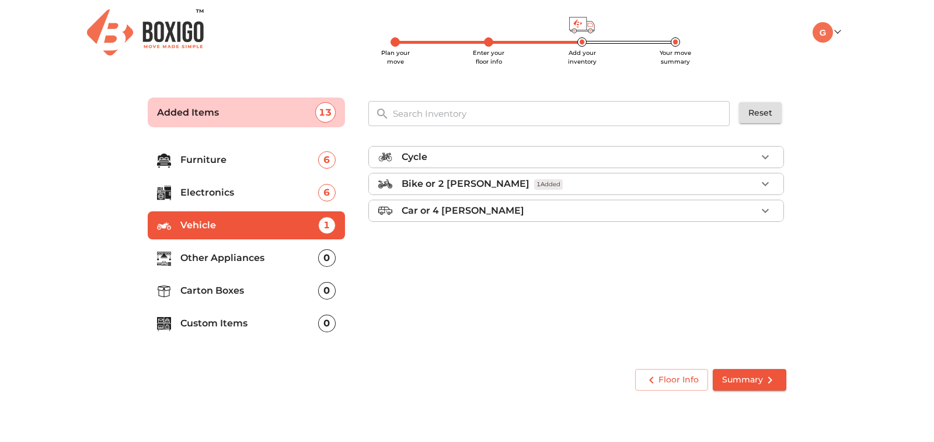
click at [276, 259] on p "Other Appliances" at bounding box center [249, 258] width 138 height 14
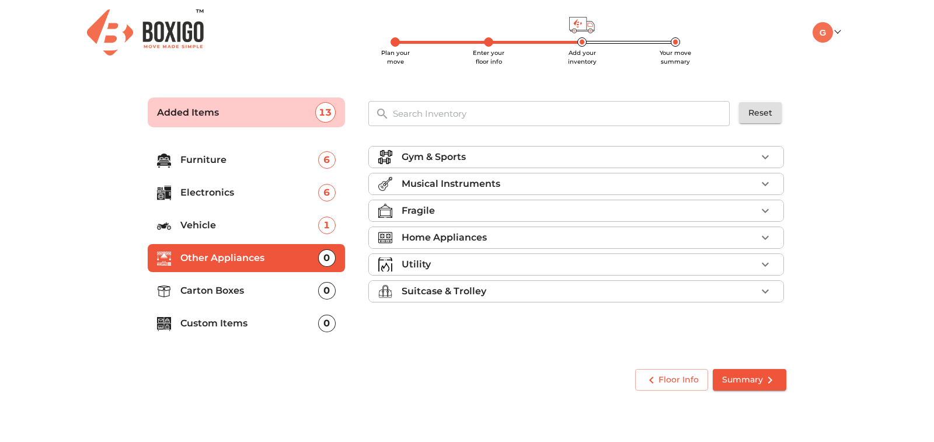
click at [402, 237] on p "Home Appliances" at bounding box center [444, 238] width 85 height 14
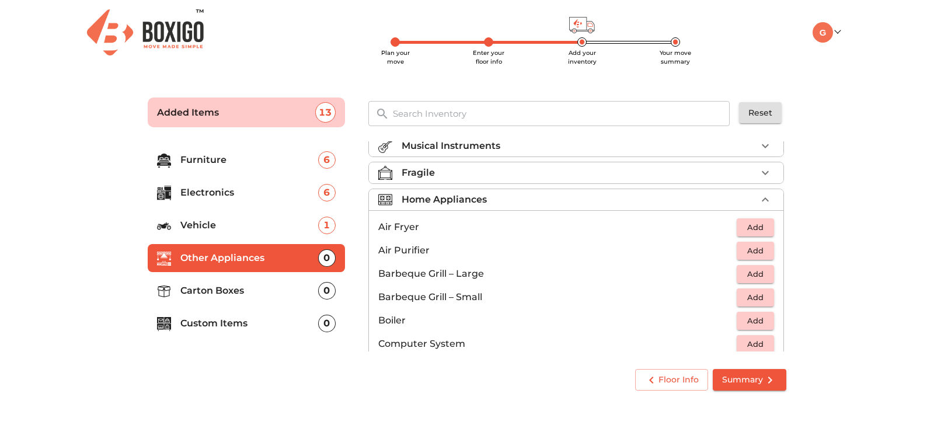
scroll to position [58, 0]
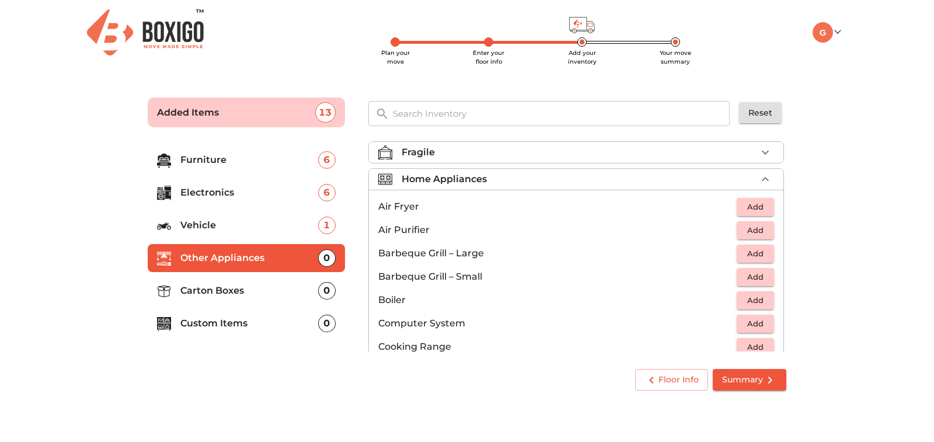
click at [427, 181] on p "Home Appliances" at bounding box center [444, 179] width 85 height 14
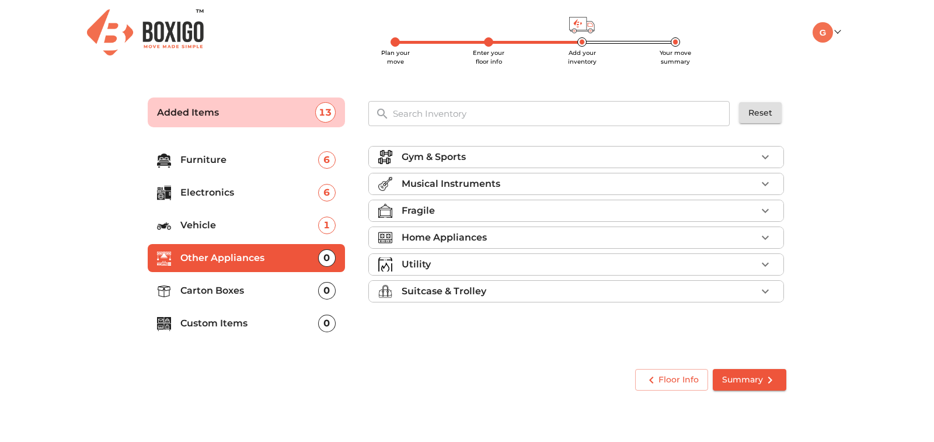
scroll to position [0, 0]
click at [423, 264] on p "Utility" at bounding box center [416, 264] width 29 height 14
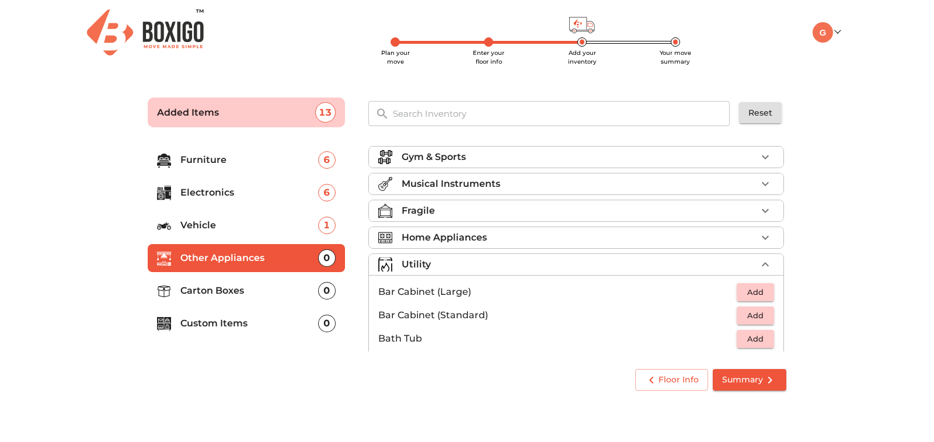
click at [445, 212] on div "Fragile" at bounding box center [579, 211] width 355 height 14
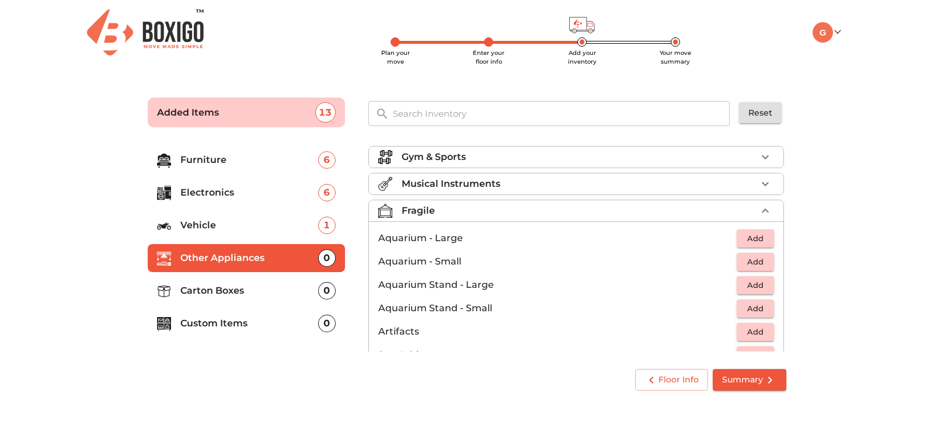
click at [627, 218] on div "Fragile" at bounding box center [579, 211] width 355 height 14
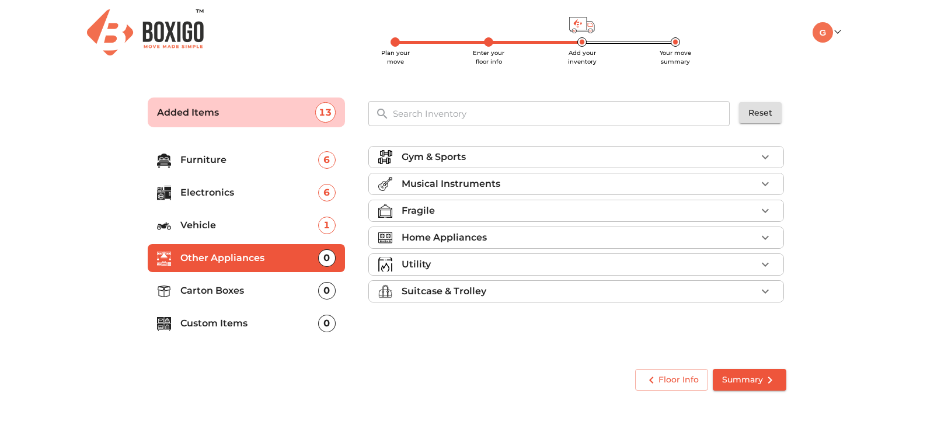
click at [490, 235] on div "Home Appliances" at bounding box center [579, 238] width 355 height 14
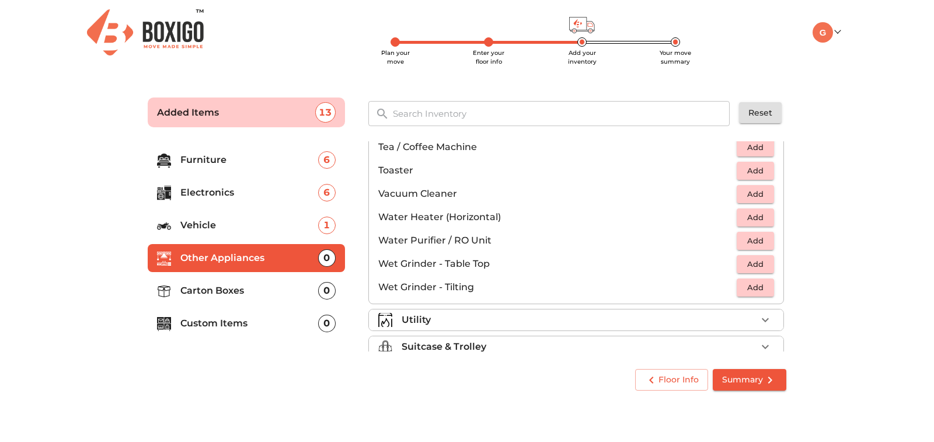
scroll to position [811, 0]
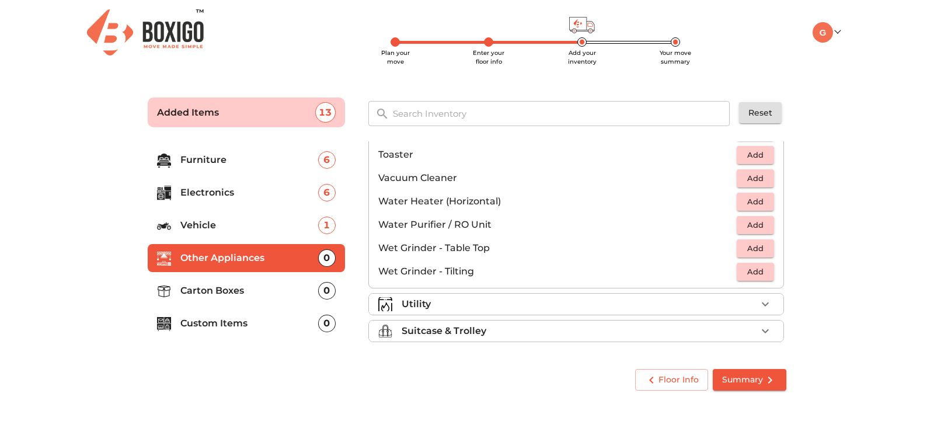
click at [458, 225] on p "Water Purifier / RO Unit" at bounding box center [557, 225] width 358 height 14
click at [744, 227] on span "Add" at bounding box center [755, 224] width 26 height 13
click at [744, 270] on span "Add" at bounding box center [755, 271] width 26 height 13
click at [427, 300] on p "Utility" at bounding box center [416, 304] width 29 height 14
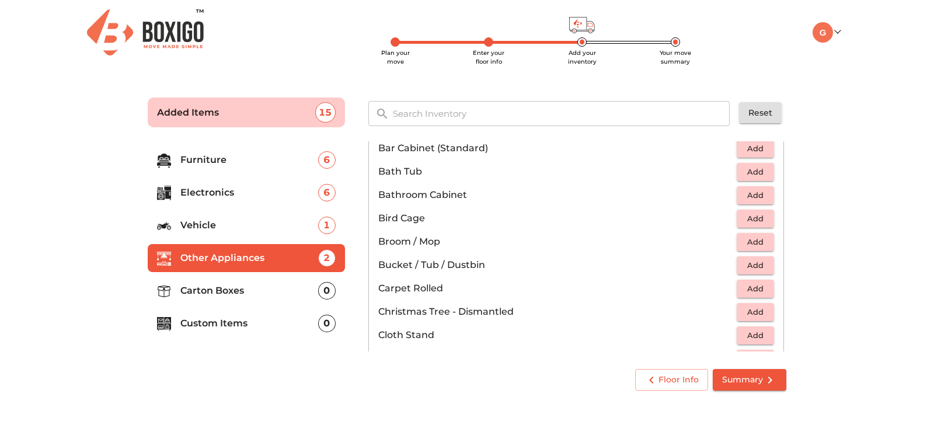
scroll to position [171, 0]
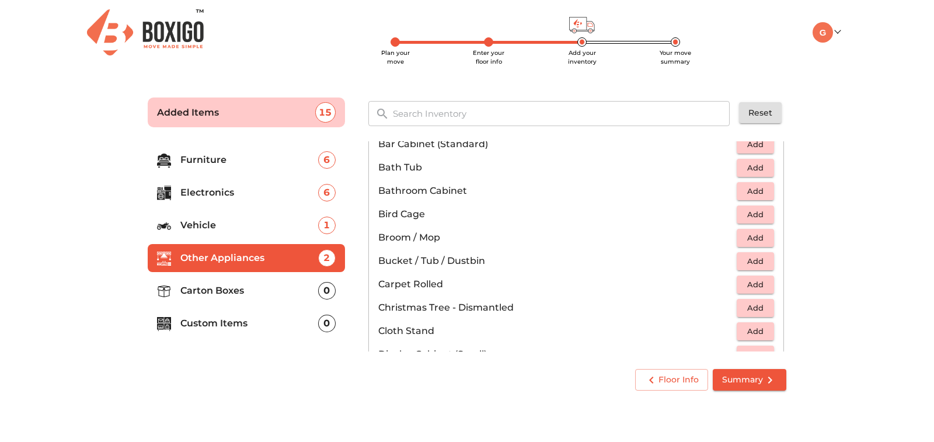
click at [742, 238] on span "Add" at bounding box center [755, 237] width 26 height 13
click at [746, 260] on span "Add" at bounding box center [755, 260] width 26 height 13
click at [758, 262] on icon "button" at bounding box center [765, 261] width 14 height 14
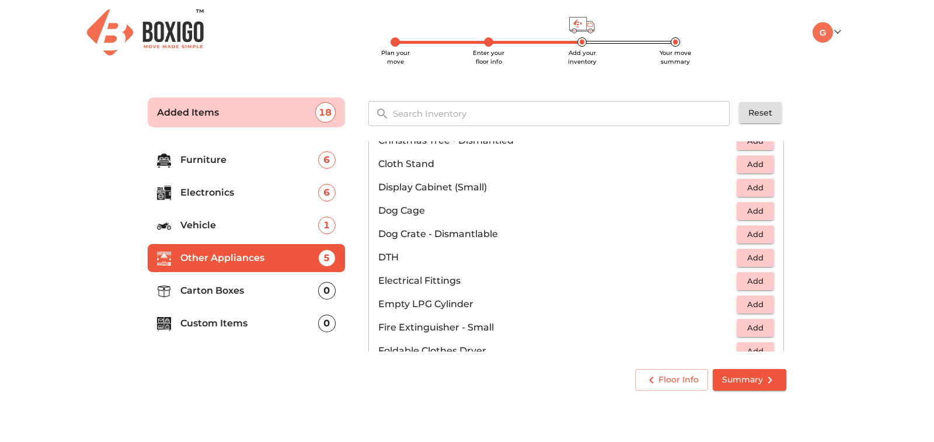
scroll to position [351, 0]
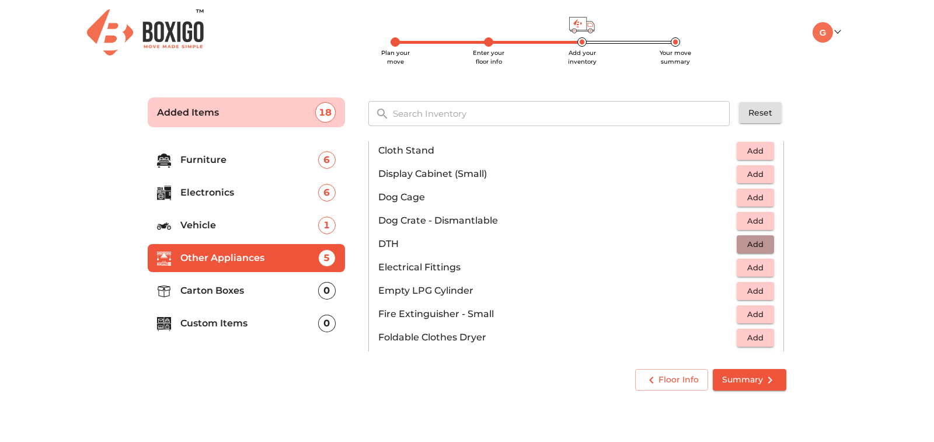
click at [743, 247] on span "Add" at bounding box center [755, 244] width 26 height 13
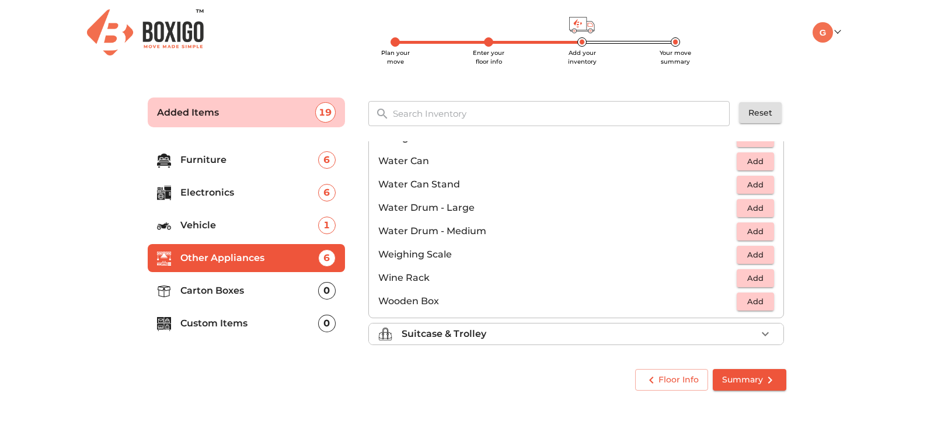
scroll to position [881, 0]
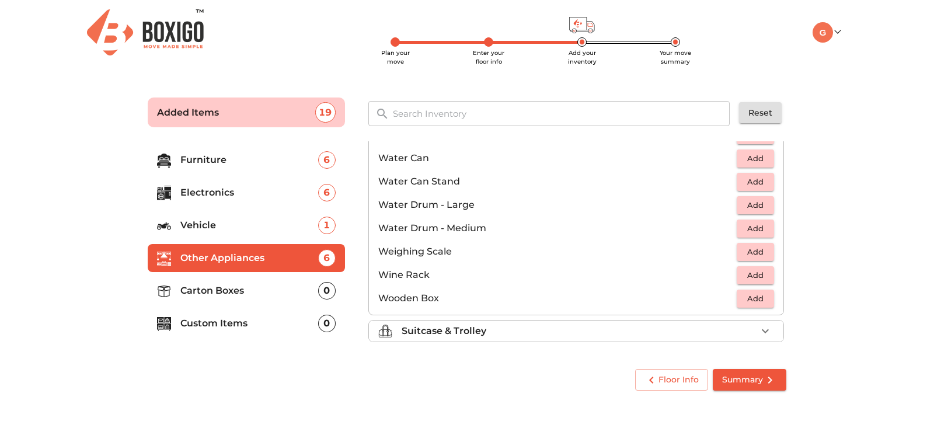
click at [634, 334] on div "Suitcase & Trolley" at bounding box center [579, 331] width 355 height 14
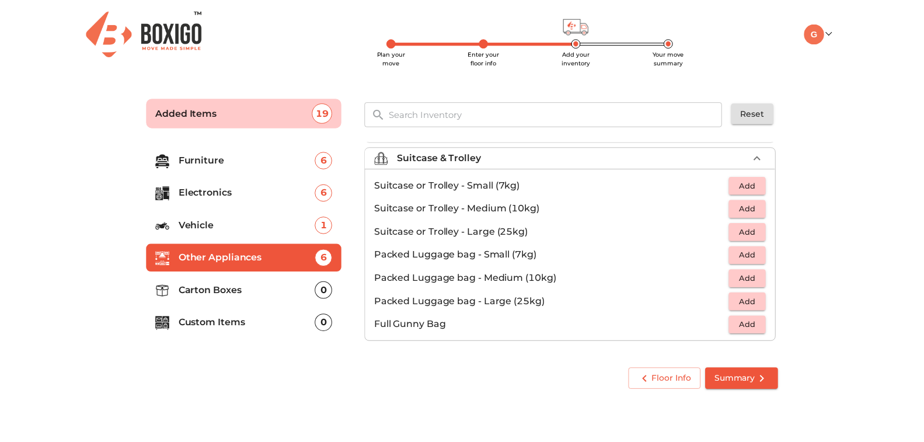
scroll to position [134, 0]
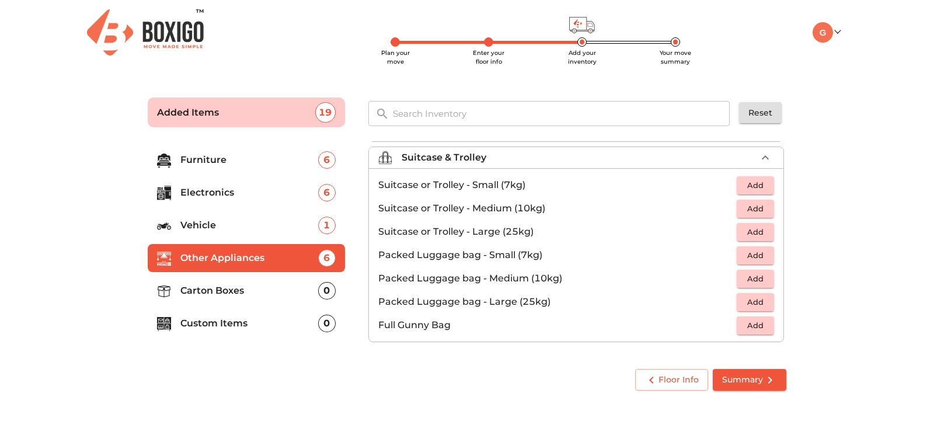
click at [753, 381] on span "Summary" at bounding box center [749, 379] width 55 height 15
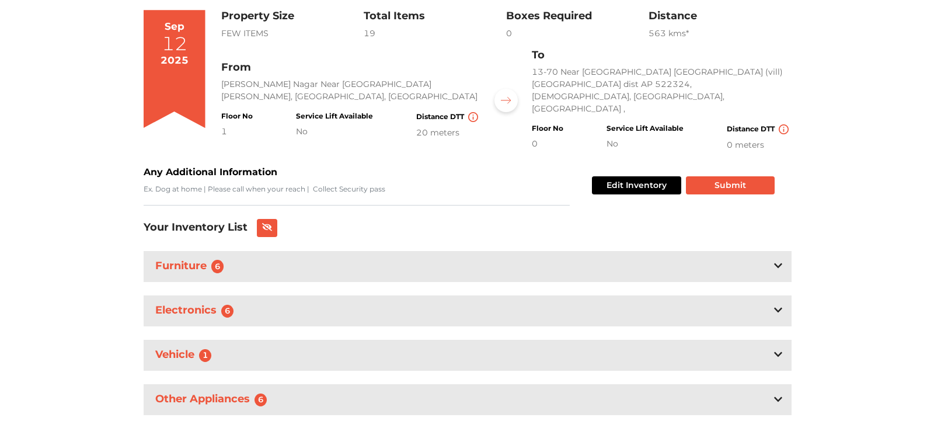
scroll to position [101, 0]
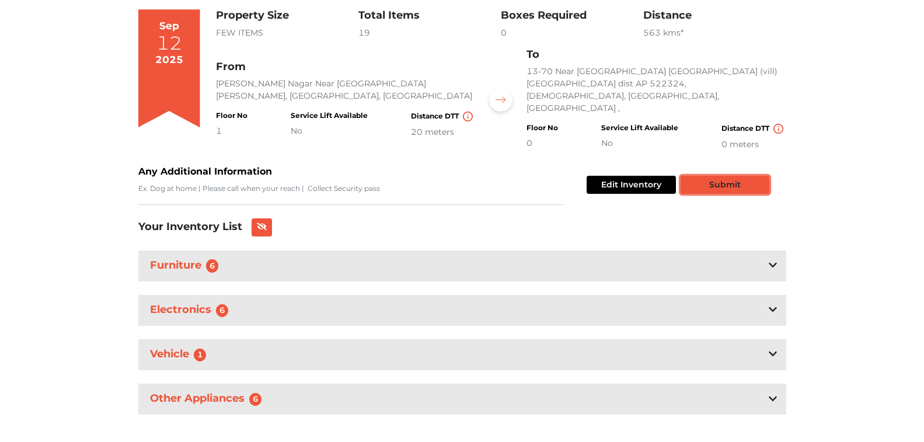
click at [703, 176] on button "Submit" at bounding box center [725, 185] width 89 height 18
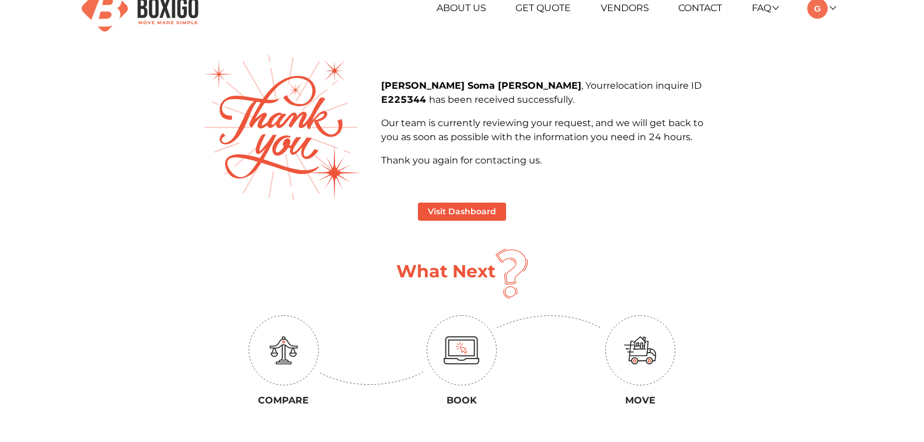
scroll to position [10, 0]
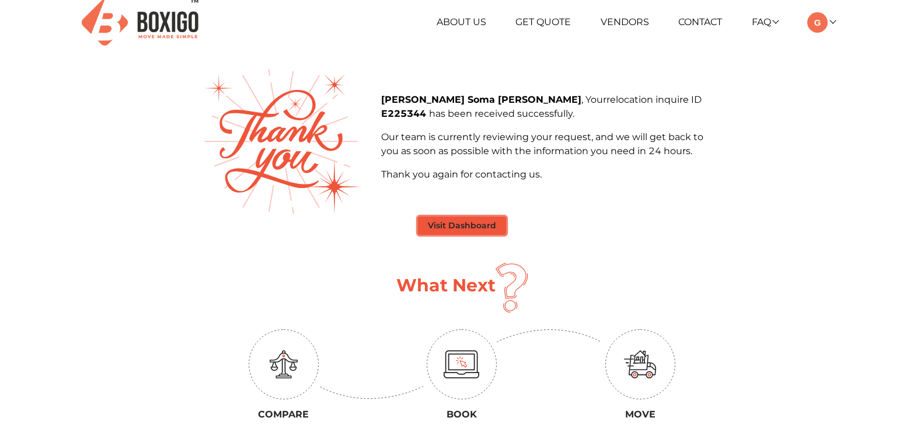
click at [494, 227] on button "Visit Dashboard" at bounding box center [462, 226] width 88 height 18
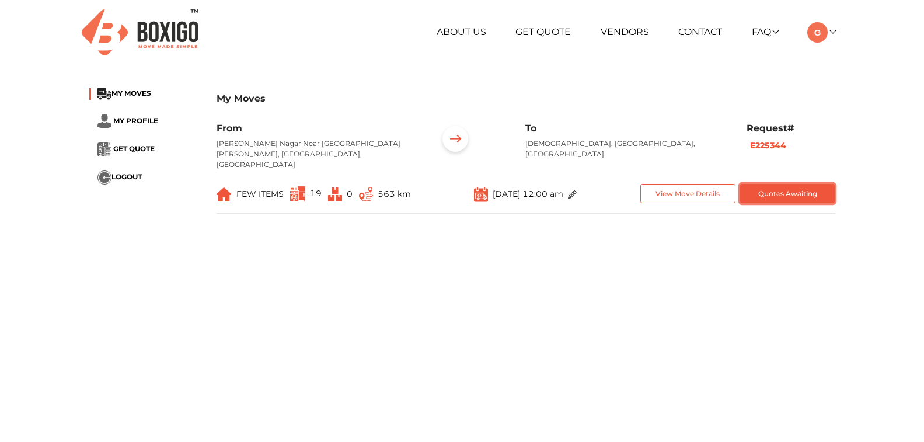
click at [763, 184] on button "Quotes Awaiting" at bounding box center [787, 193] width 95 height 19
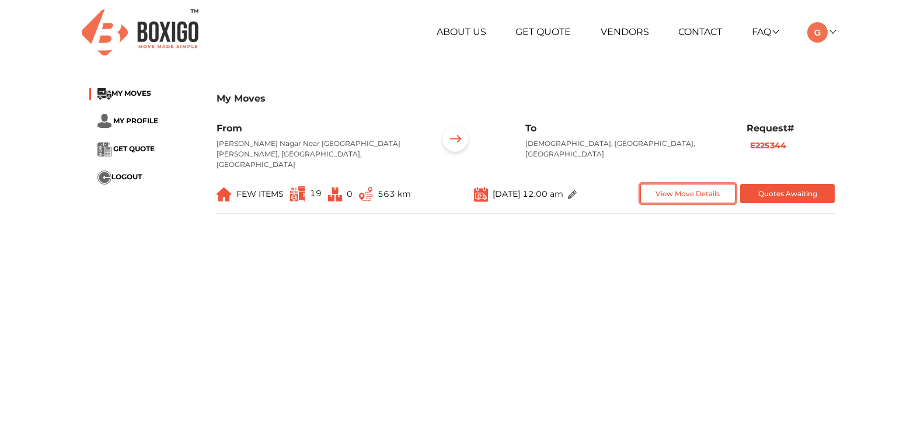
click at [672, 187] on button "View Move Details" at bounding box center [687, 193] width 95 height 19
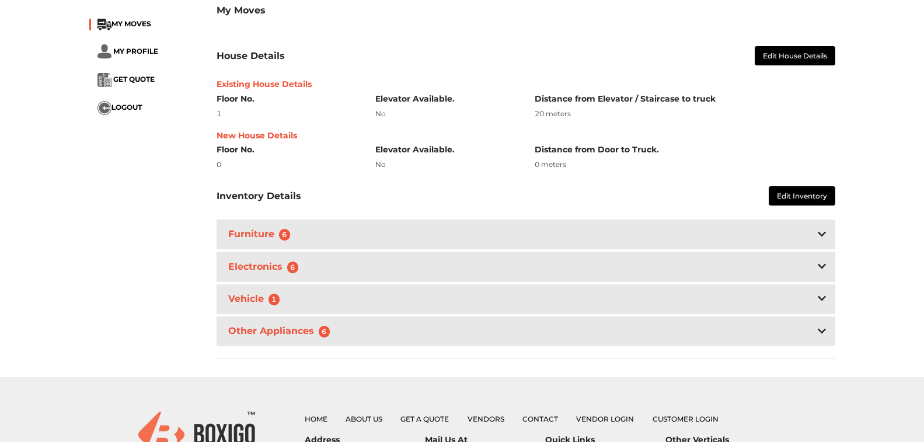
scroll to position [235, 0]
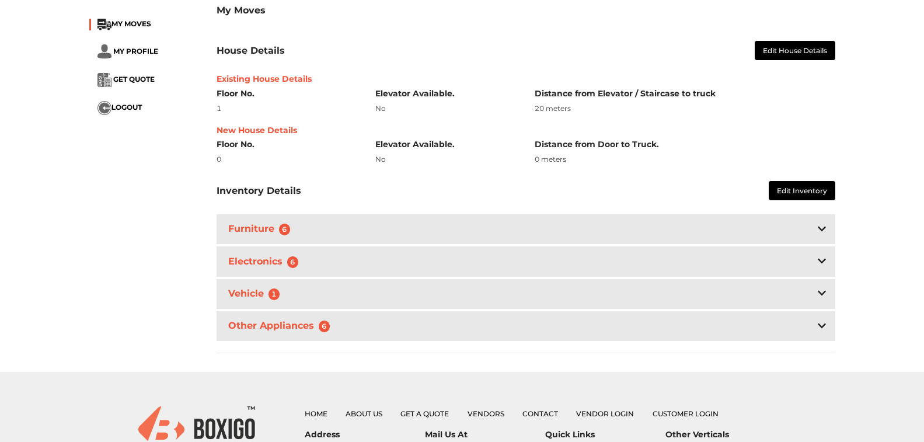
click at [820, 226] on icon at bounding box center [822, 228] width 8 height 5
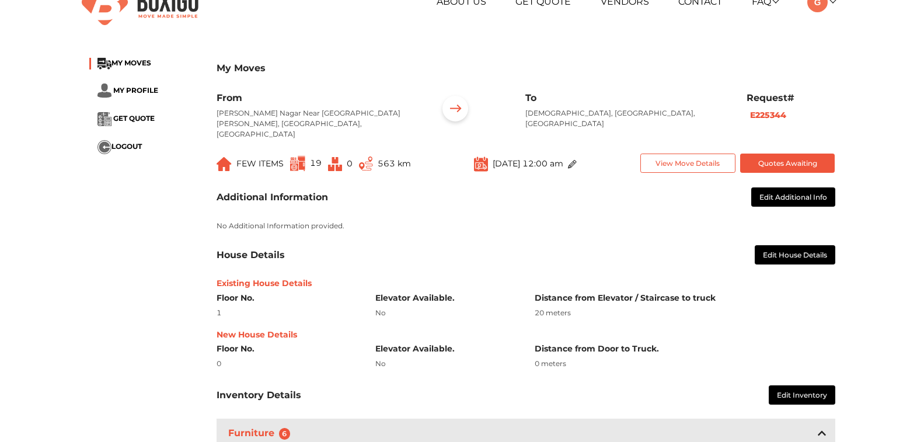
scroll to position [0, 0]
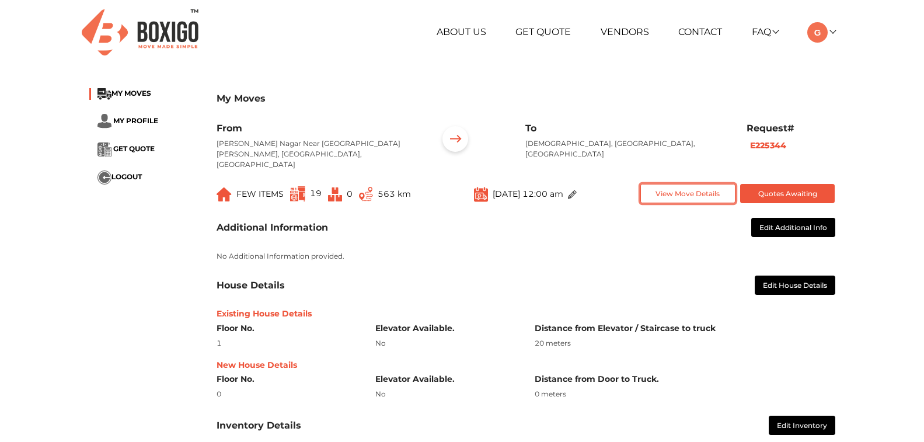
click at [701, 184] on button "View Move Details" at bounding box center [687, 193] width 95 height 19
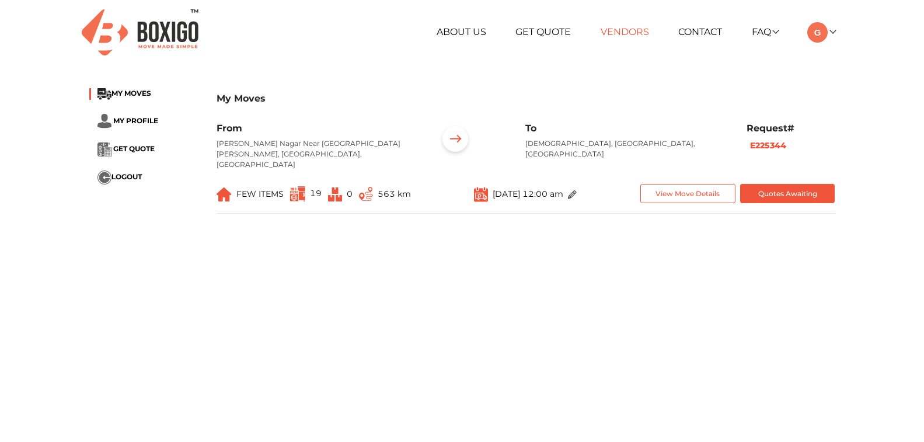
click at [639, 33] on link "Vendors" at bounding box center [625, 31] width 48 height 11
